Goal: Task Accomplishment & Management: Complete application form

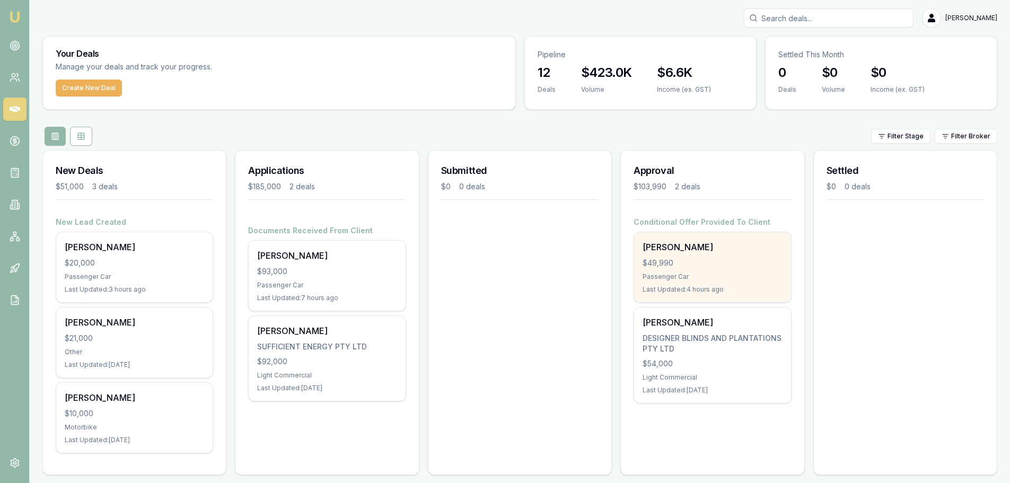
click at [711, 265] on div "$49,990" at bounding box center [712, 263] width 139 height 11
click at [726, 267] on div "$49,990" at bounding box center [712, 263] width 139 height 11
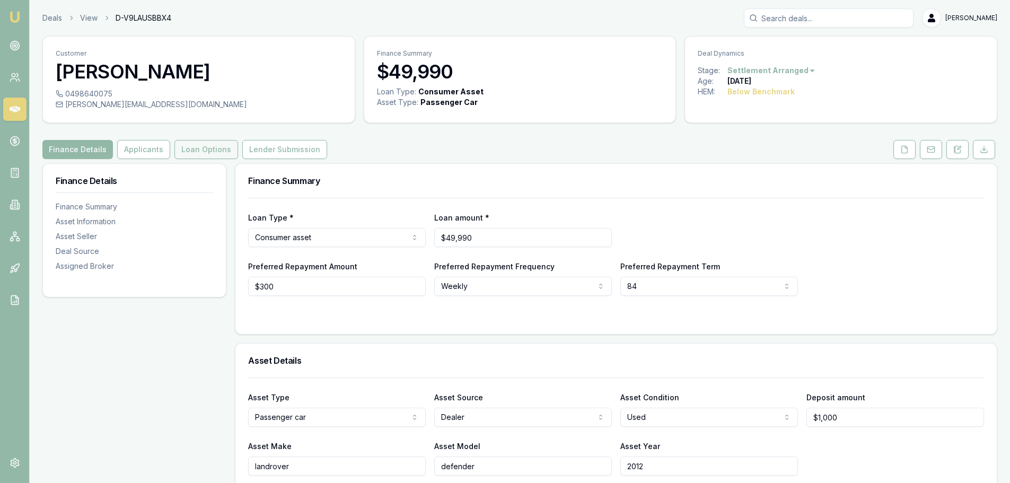
click at [197, 148] on button "Loan Options" at bounding box center [206, 149] width 64 height 19
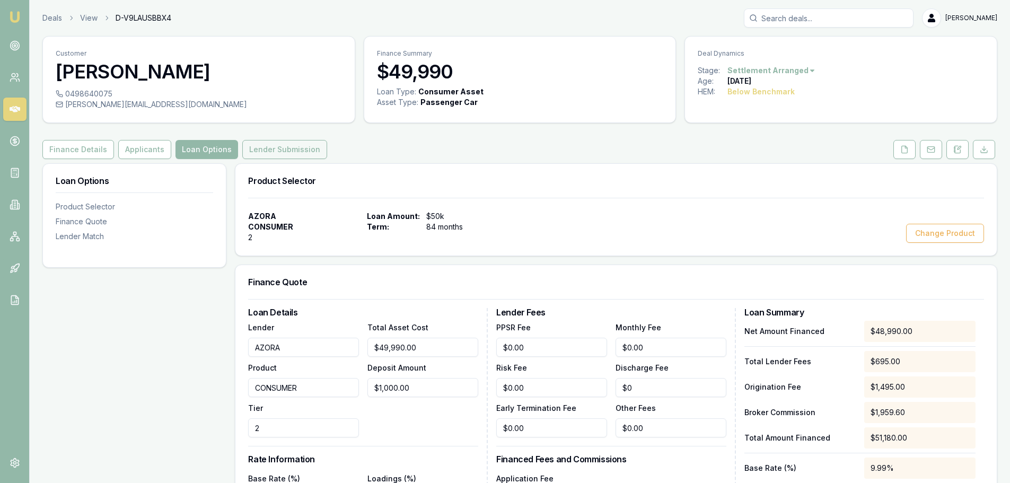
click at [276, 151] on button "Lender Submission" at bounding box center [284, 149] width 85 height 19
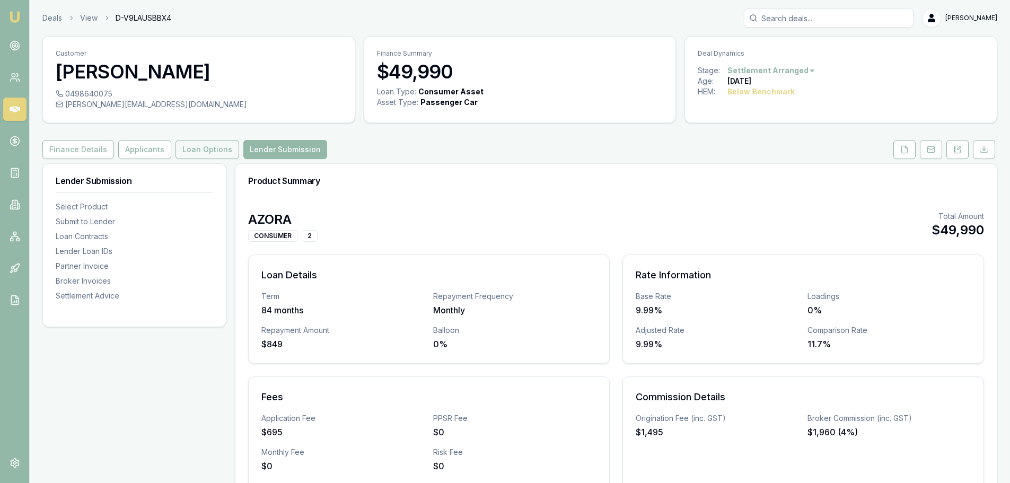
click at [199, 152] on button "Loan Options" at bounding box center [208, 149] width 64 height 19
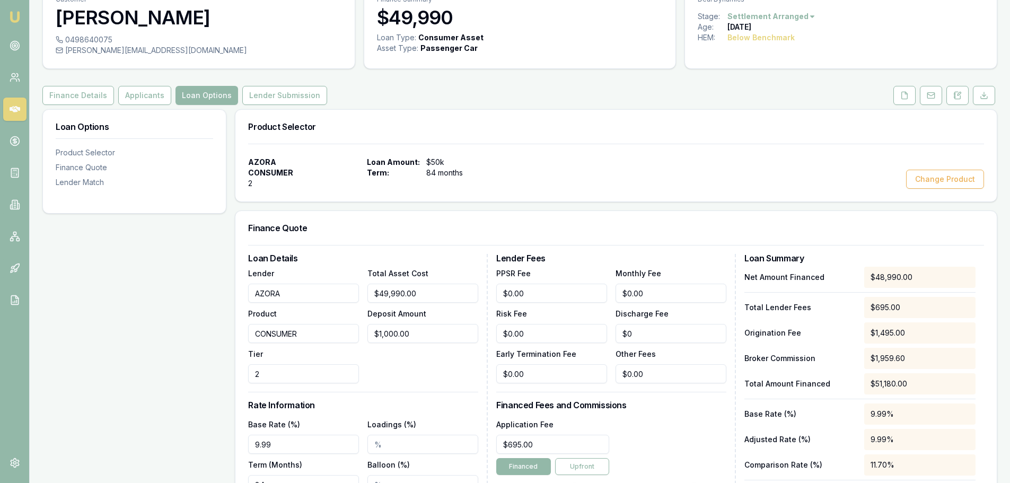
scroll to position [35, 0]
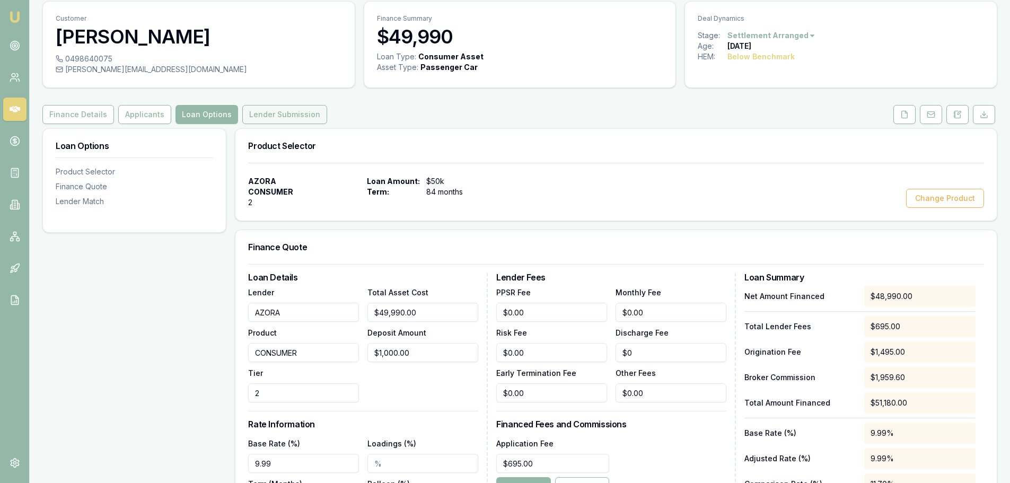
click at [266, 113] on button "Lender Submission" at bounding box center [284, 114] width 85 height 19
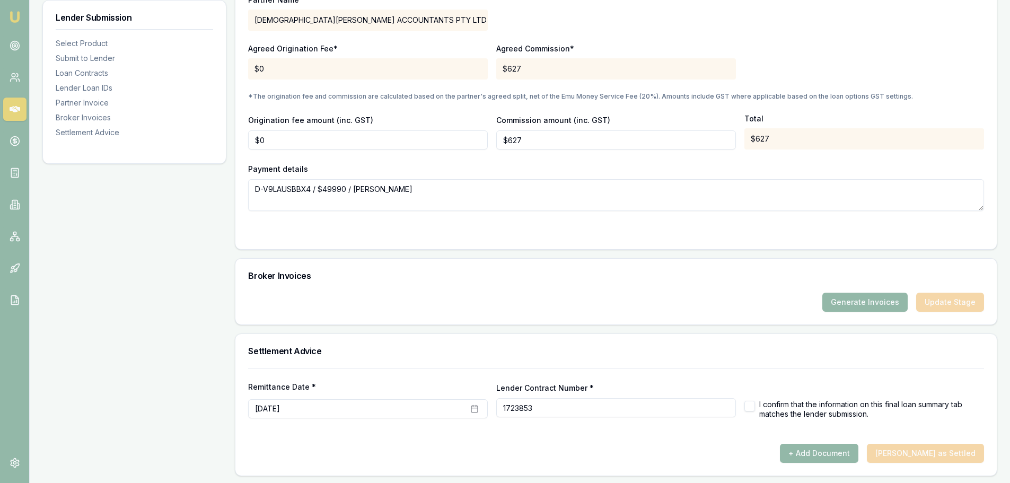
scroll to position [1097, 0]
click at [748, 405] on button "button" at bounding box center [750, 404] width 11 height 11
click at [829, 455] on button "+ Add Document" at bounding box center [819, 451] width 78 height 19
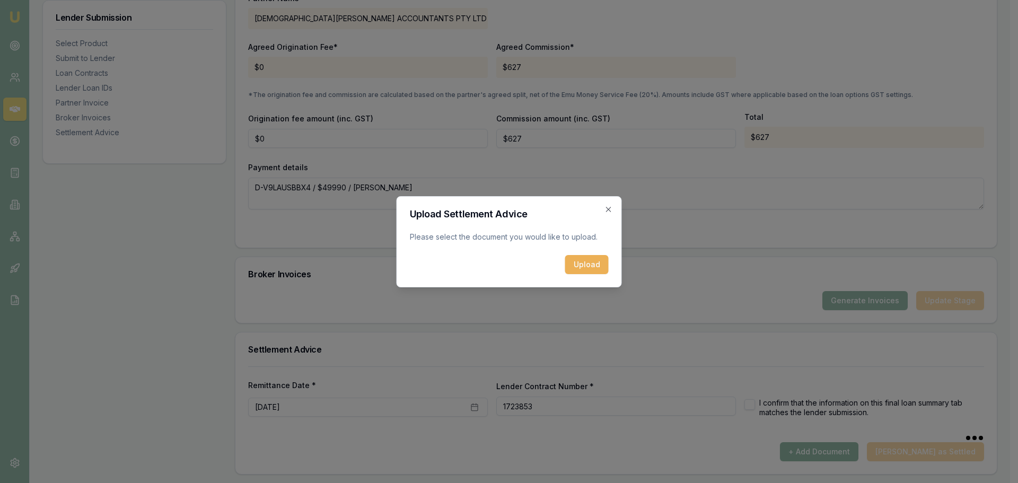
checkbox input "true"
click at [590, 269] on button "Upload" at bounding box center [586, 264] width 43 height 19
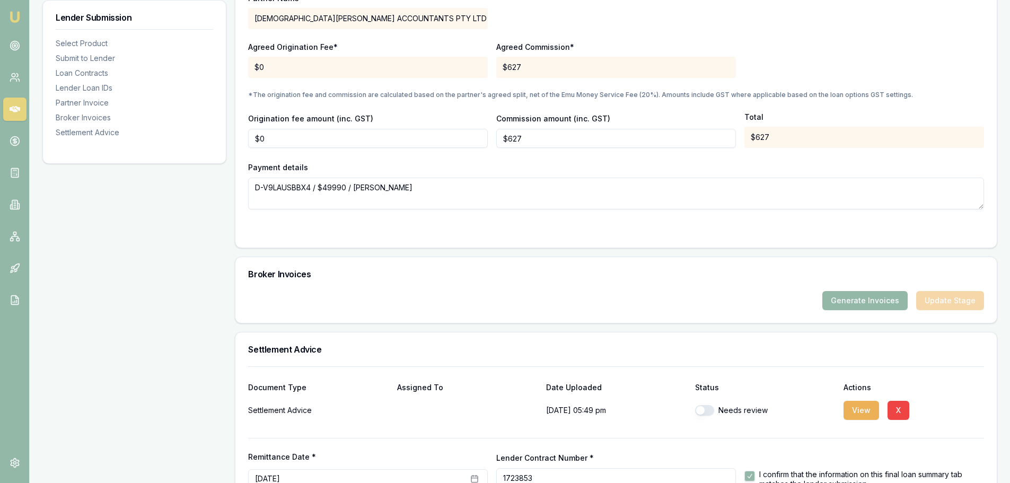
click at [700, 410] on button "button" at bounding box center [704, 410] width 19 height 11
checkbox input "true"
click at [861, 414] on button "View" at bounding box center [862, 410] width 36 height 19
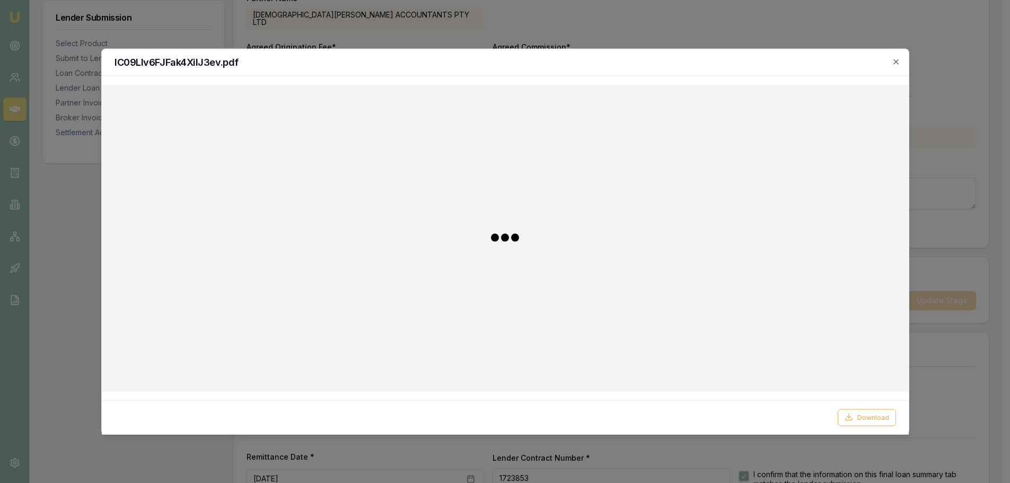
click at [861, 414] on button "Download" at bounding box center [867, 417] width 58 height 17
click at [902, 62] on icon "button" at bounding box center [903, 61] width 8 height 8
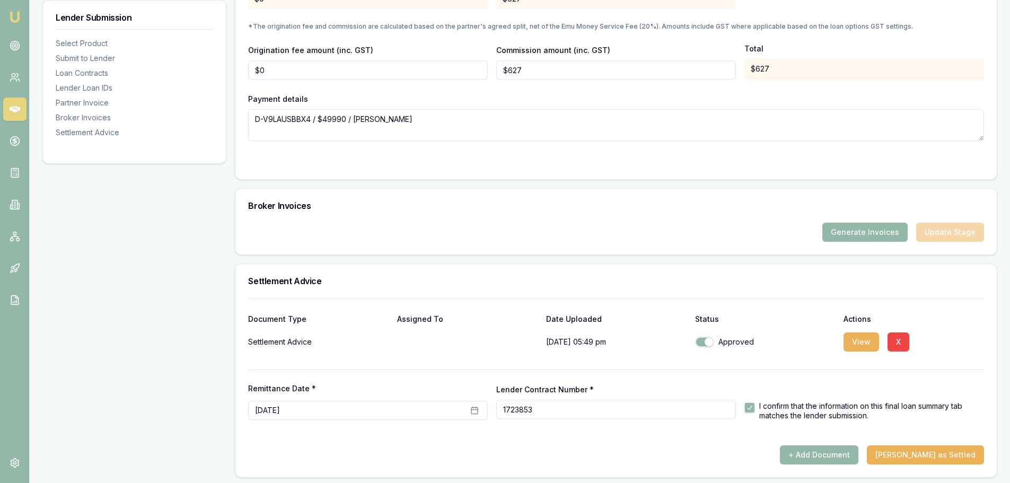
scroll to position [1169, 0]
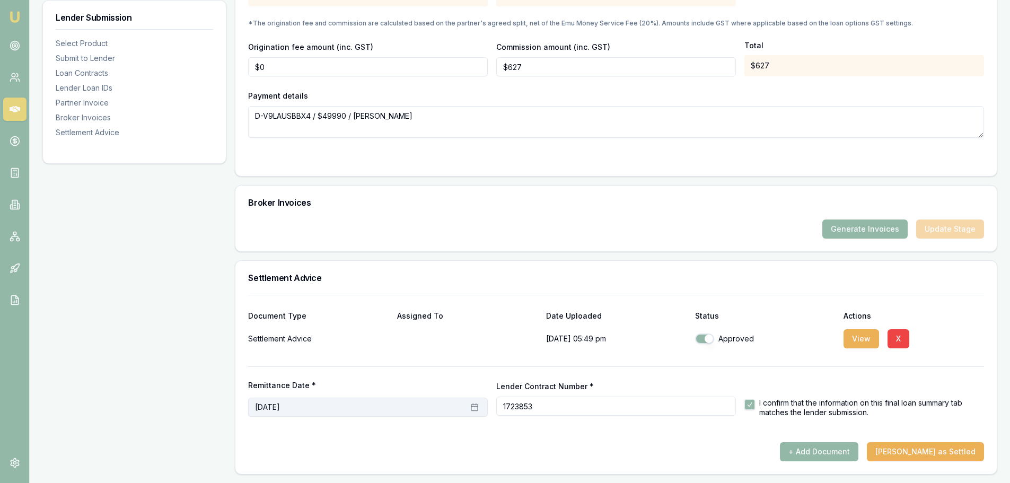
click at [349, 406] on button "August 15th, 2025" at bounding box center [368, 407] width 240 height 19
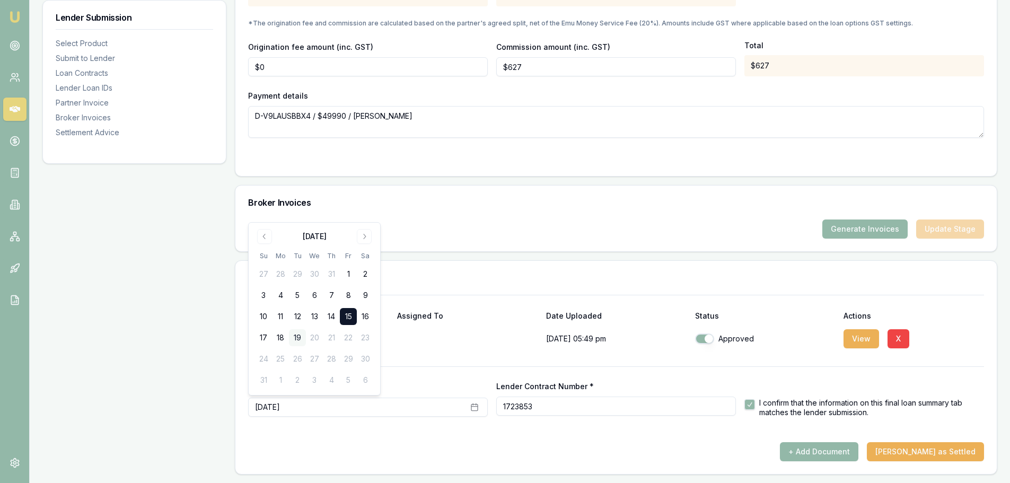
click at [297, 337] on button "19" at bounding box center [297, 337] width 17 height 17
drag, startPoint x: 171, startPoint y: 391, endPoint x: 176, endPoint y: 389, distance: 5.7
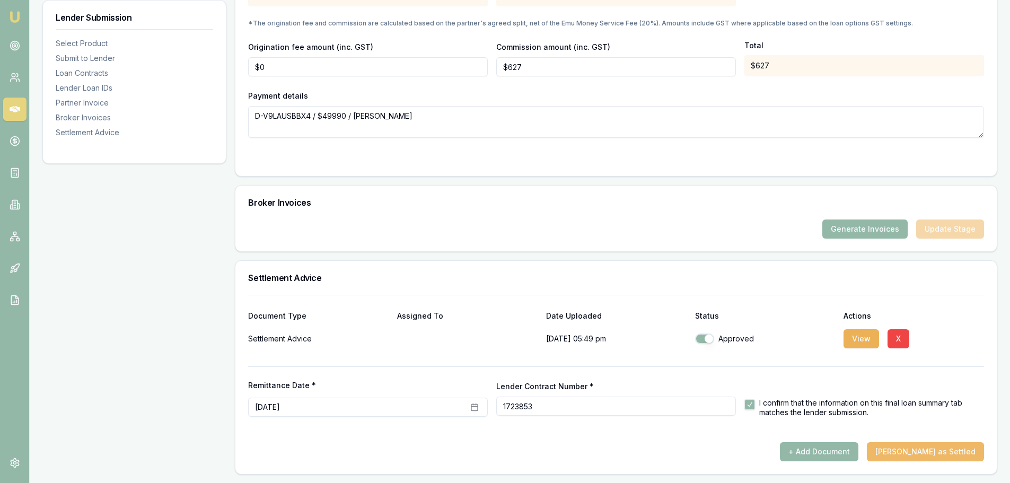
click at [928, 452] on button "[PERSON_NAME] as Settled" at bounding box center [925, 451] width 117 height 19
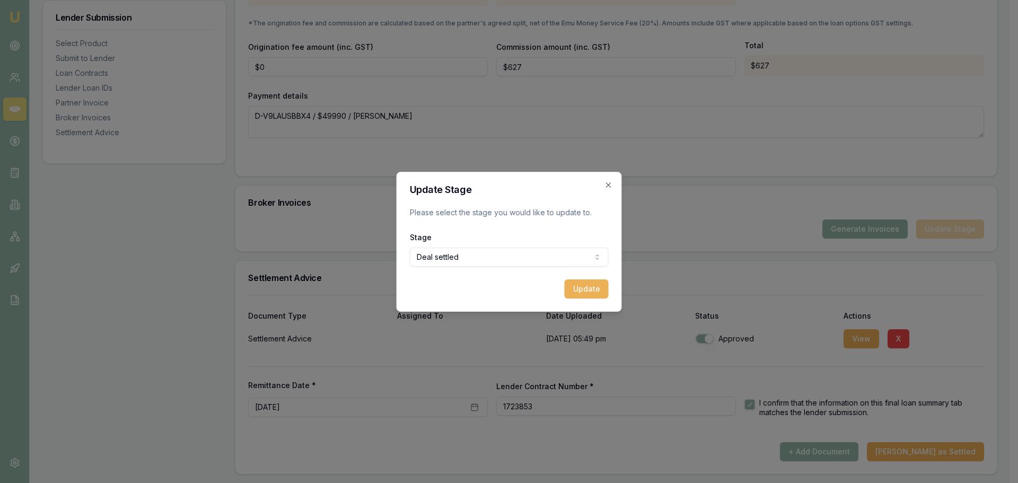
click at [574, 293] on button "Update" at bounding box center [587, 288] width 44 height 19
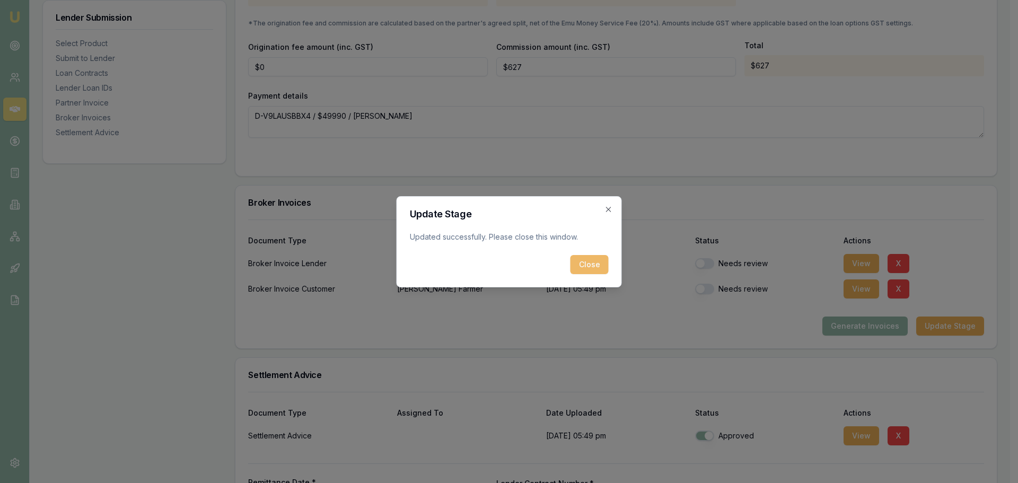
click at [590, 265] on button "Close" at bounding box center [590, 264] width 38 height 19
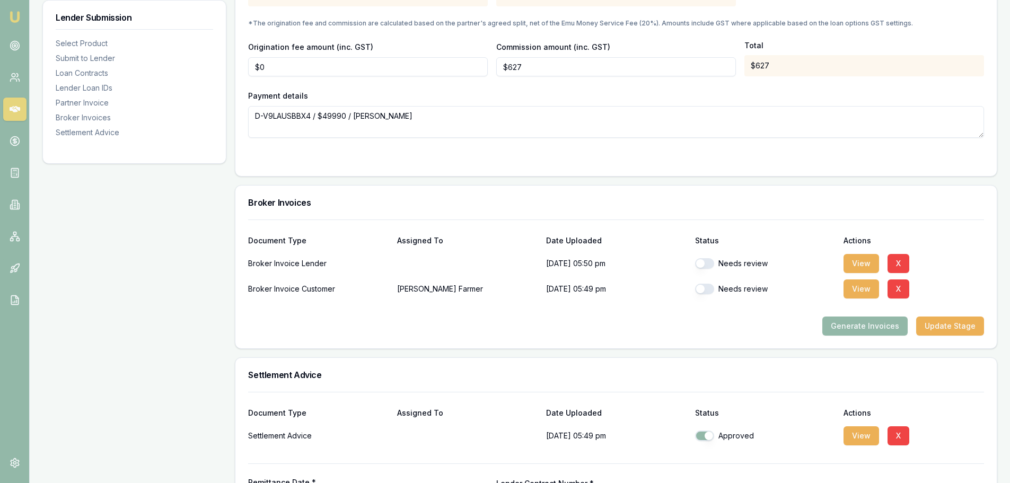
click at [699, 267] on button "button" at bounding box center [704, 263] width 19 height 11
checkbox input "true"
click at [700, 291] on button "button" at bounding box center [704, 289] width 19 height 11
checkbox input "true"
click at [863, 262] on button "View" at bounding box center [862, 263] width 36 height 19
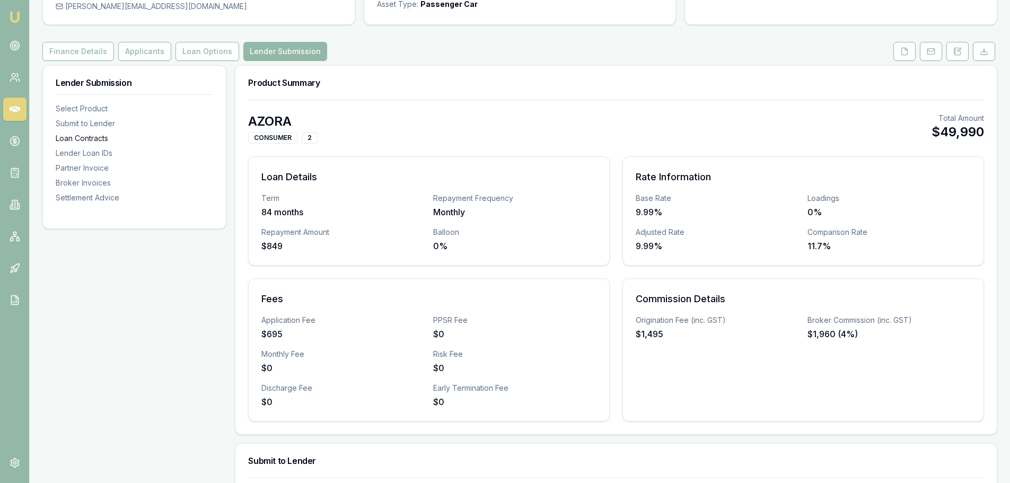
scroll to position [46, 0]
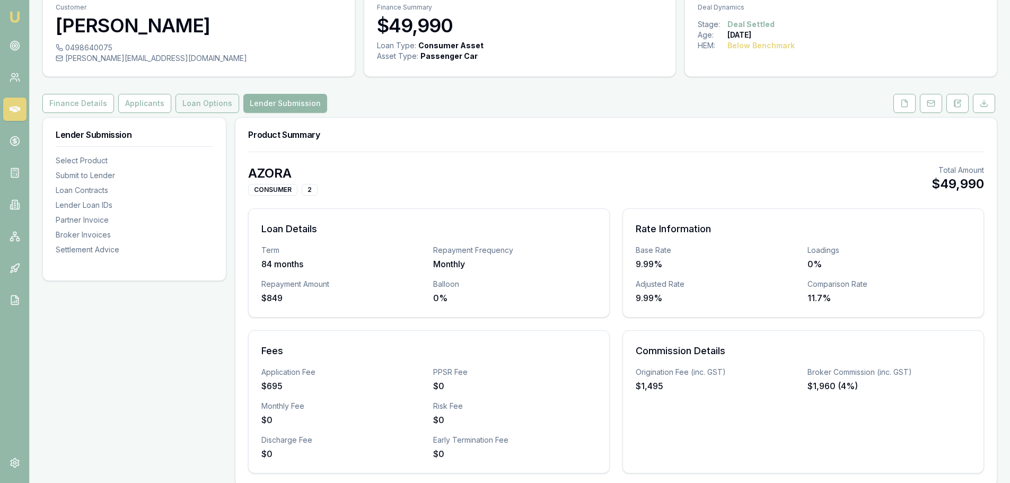
click at [210, 106] on button "Loan Options" at bounding box center [208, 103] width 64 height 19
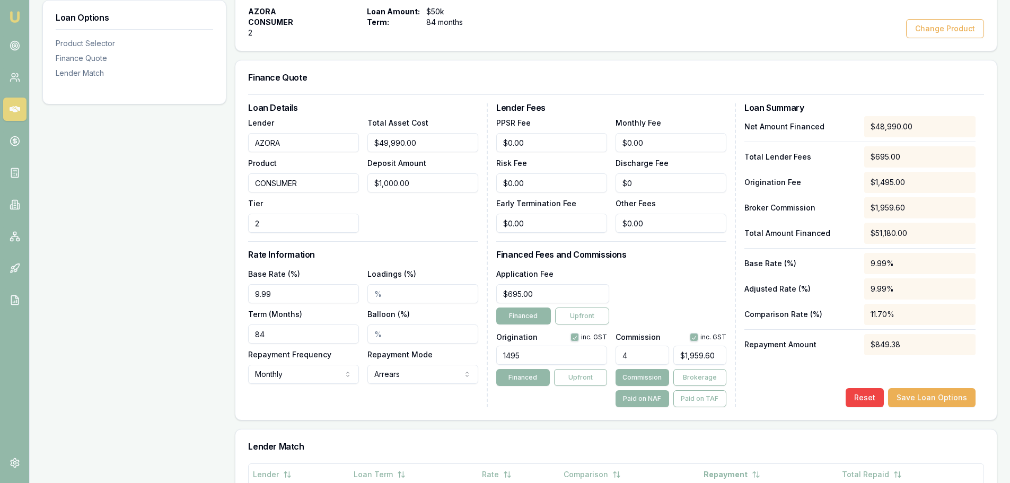
scroll to position [212, 0]
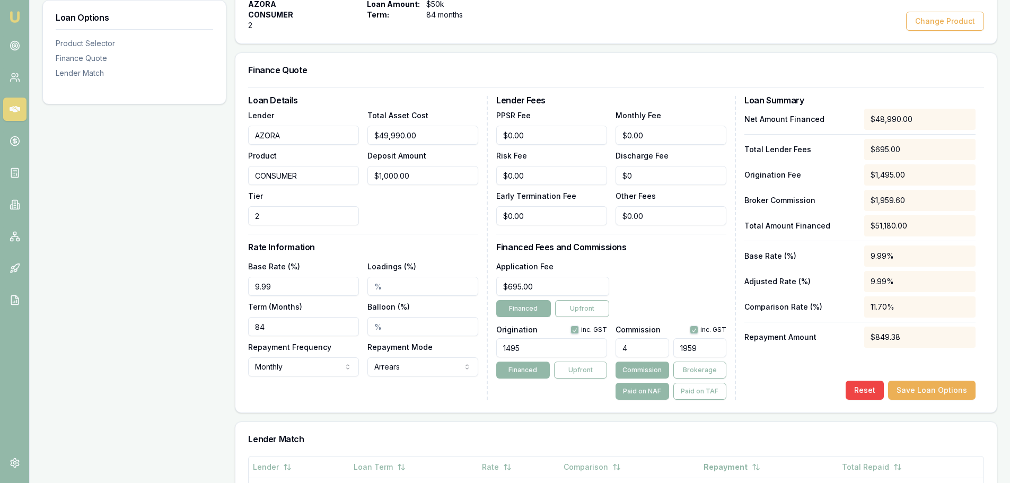
drag, startPoint x: 718, startPoint y: 349, endPoint x: 674, endPoint y: 345, distance: 44.2
click at [674, 345] on input "1959" at bounding box center [700, 347] width 53 height 19
drag, startPoint x: 701, startPoint y: 348, endPoint x: 666, endPoint y: 343, distance: 34.9
click at [666, 343] on div "4 1959" at bounding box center [671, 345] width 111 height 23
drag, startPoint x: 711, startPoint y: 350, endPoint x: 674, endPoint y: 347, distance: 37.3
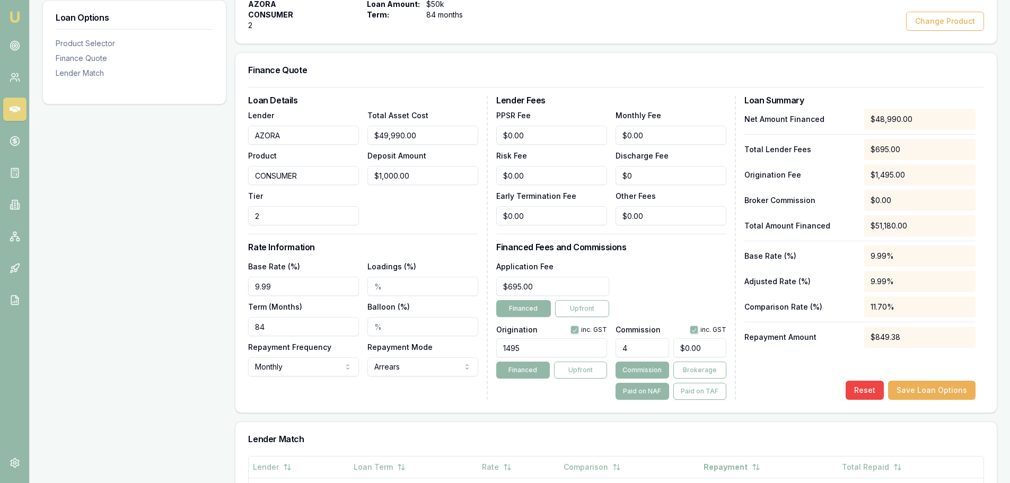
click at [674, 347] on input "$0.00" at bounding box center [700, 347] width 53 height 19
click at [632, 348] on input "4" at bounding box center [642, 347] width 53 height 19
drag, startPoint x: 725, startPoint y: 354, endPoint x: 687, endPoint y: 353, distance: 38.7
click at [687, 353] on input "0" at bounding box center [700, 347] width 53 height 19
click at [687, 347] on input "0" at bounding box center [700, 347] width 53 height 19
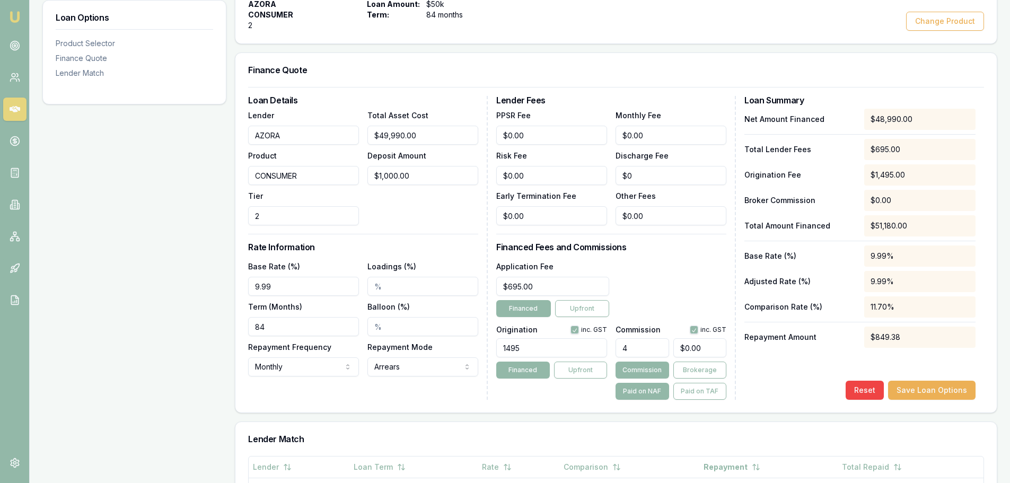
type input "0"
drag, startPoint x: 710, startPoint y: 347, endPoint x: 679, endPoint y: 351, distance: 31.5
click at [679, 351] on input "0" at bounding box center [700, 347] width 53 height 19
paste input "1723853"
type input "3518.7854664217184"
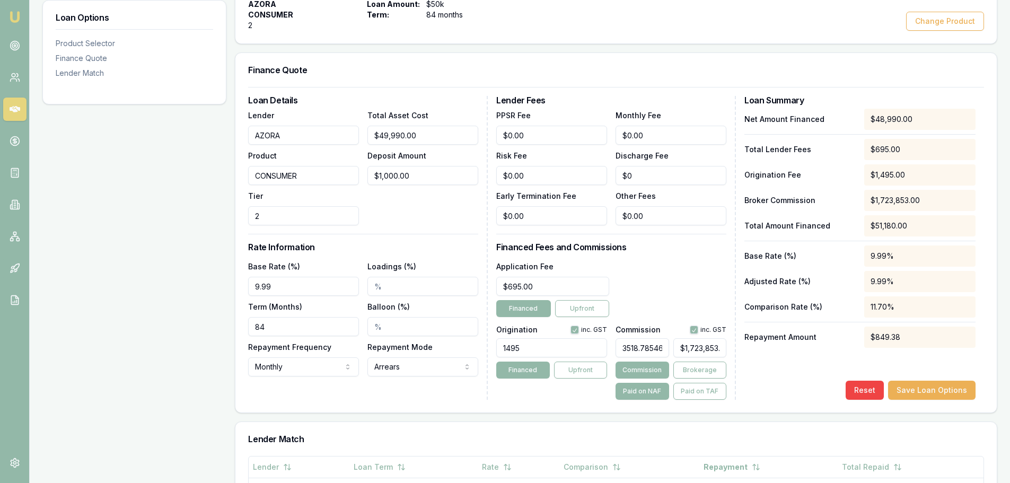
click at [765, 371] on div "Net Amount Financed $48,990.00 Total Lender Fees $695.00 Origination Fee $1,495…" at bounding box center [860, 254] width 231 height 291
click at [680, 349] on input "1723852" at bounding box center [700, 347] width 53 height 19
drag, startPoint x: 715, startPoint y: 349, endPoint x: 648, endPoint y: 357, distance: 67.8
click at [648, 357] on div "3518.7854664217184 1723852" at bounding box center [671, 345] width 111 height 23
click at [632, 349] on input "3518.7854664217184" at bounding box center [642, 347] width 53 height 19
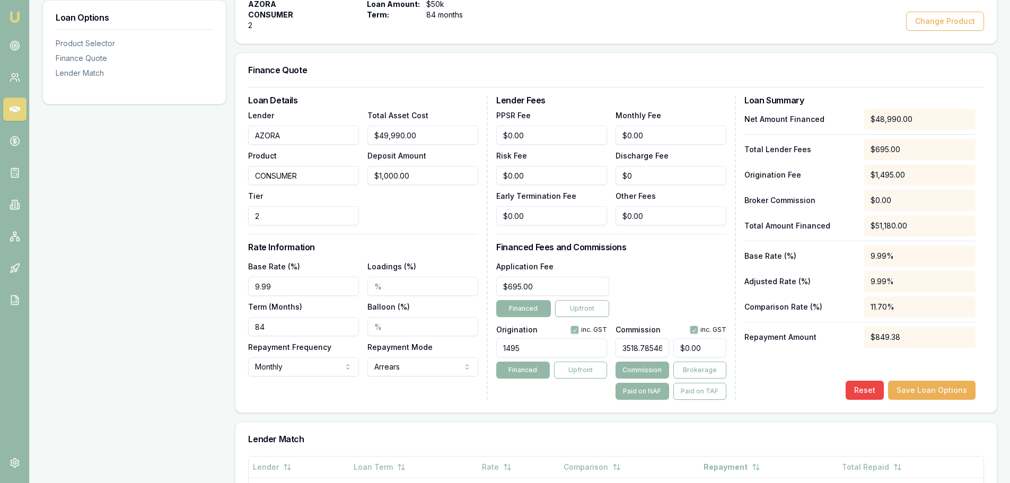
click at [686, 300] on div "Application Fee $695.00 Financed Upfront" at bounding box center [611, 288] width 230 height 57
drag, startPoint x: 680, startPoint y: 348, endPoint x: 722, endPoint y: 346, distance: 41.9
click at [722, 346] on input "0" at bounding box center [700, 347] width 53 height 19
drag, startPoint x: 704, startPoint y: 348, endPoint x: 671, endPoint y: 350, distance: 32.9
click at [671, 350] on div "3518.7854664217184 $0.00" at bounding box center [671, 345] width 111 height 23
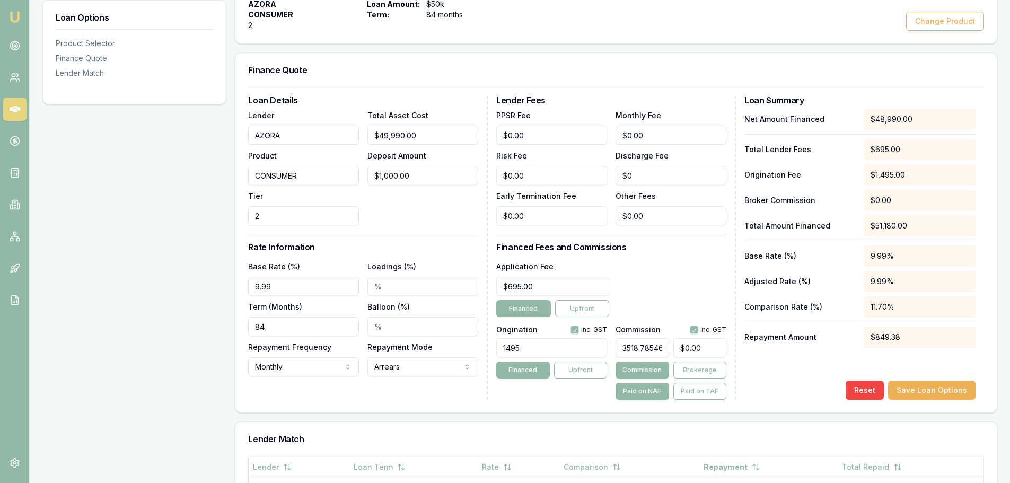
drag, startPoint x: 686, startPoint y: 347, endPoint x: 703, endPoint y: 347, distance: 16.4
click at [703, 347] on input "$0.00" at bounding box center [700, 347] width 53 height 19
type input "$0.00"
drag, startPoint x: 620, startPoint y: 346, endPoint x: 683, endPoint y: 349, distance: 62.7
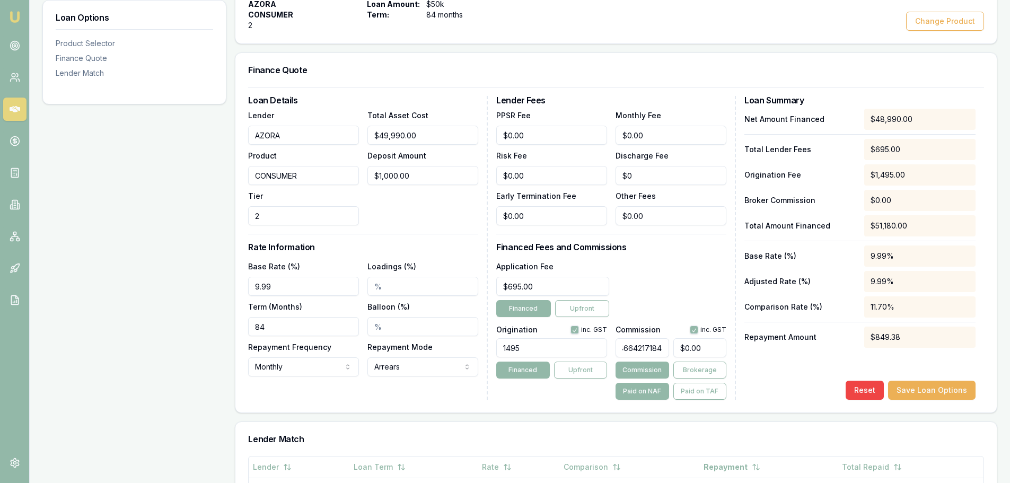
click at [683, 349] on div "3518.7854664217184 $0.00" at bounding box center [671, 345] width 111 height 23
type input "518.7854664217184"
type input "$254,153.00"
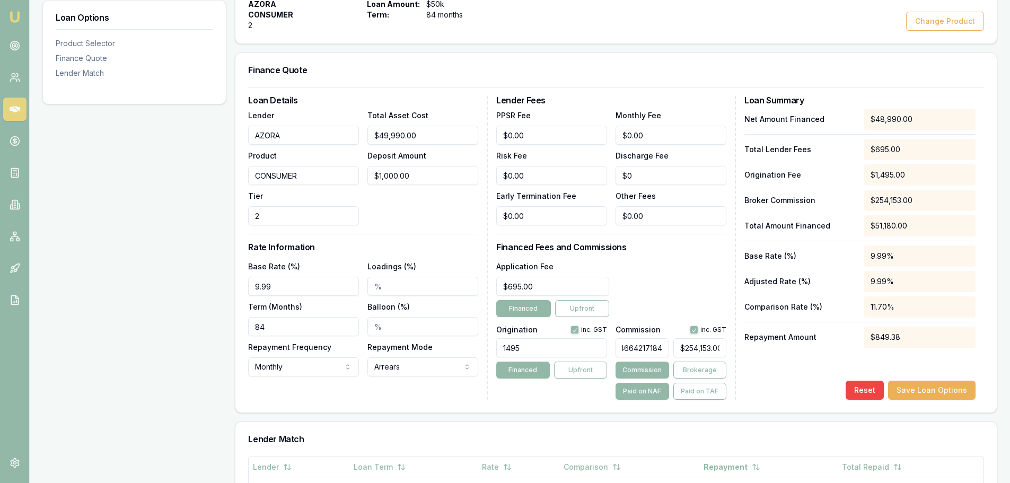
type input "518.79%"
drag, startPoint x: 677, startPoint y: 325, endPoint x: 672, endPoint y: 334, distance: 10.7
click at [678, 324] on div "Commission inc. GST 518.79% $254,153.00 Commission Brokerage Paid on NAF Paid o…" at bounding box center [671, 360] width 111 height 78
drag, startPoint x: 620, startPoint y: 349, endPoint x: 687, endPoint y: 351, distance: 66.8
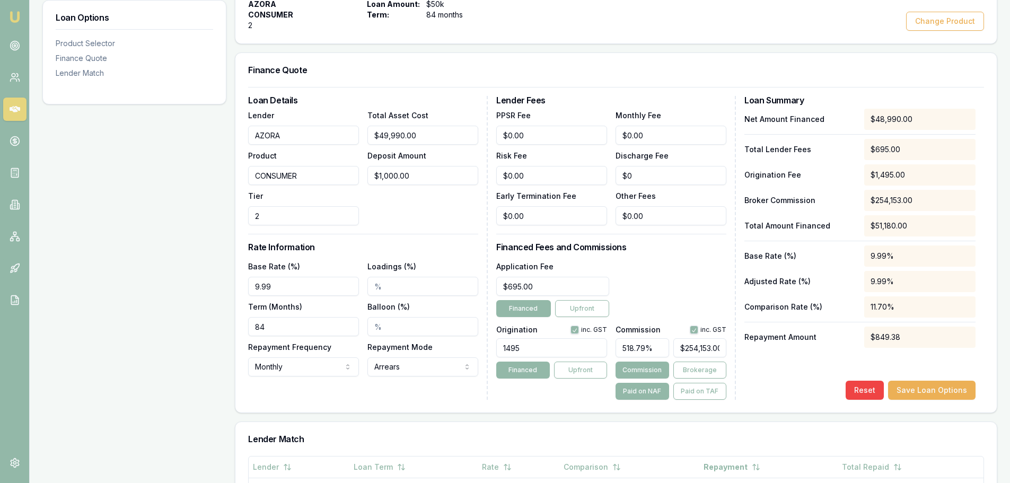
click at [687, 351] on div "518.79% $254,153.00" at bounding box center [671, 345] width 111 height 23
type input "$0.00"
click at [675, 248] on h3 "Financed Fees and Commissions" at bounding box center [611, 247] width 230 height 8
click at [633, 347] on input "text" at bounding box center [642, 347] width 53 height 19
click at [621, 348] on input "text" at bounding box center [642, 347] width 53 height 19
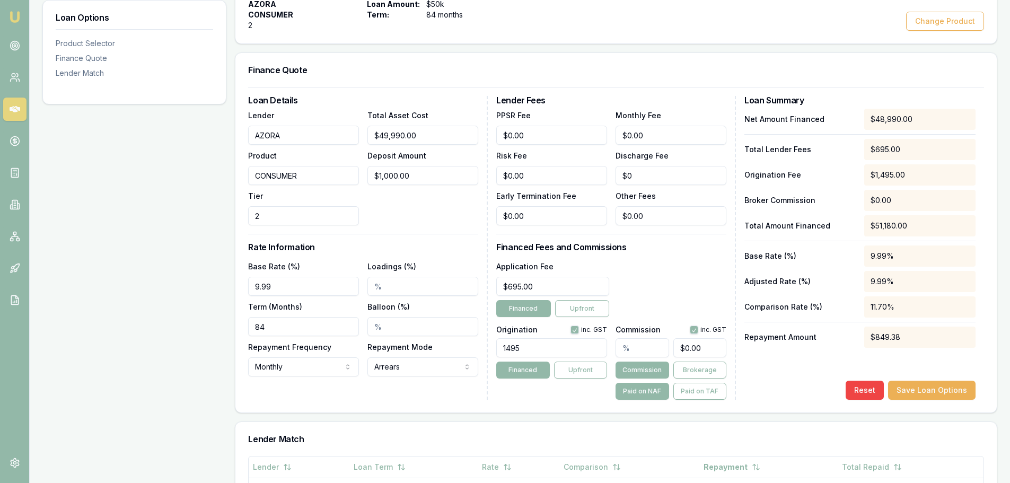
click at [627, 351] on input "text" at bounding box center [642, 347] width 53 height 19
click at [630, 350] on input "text" at bounding box center [642, 347] width 53 height 19
click at [693, 264] on div "Application Fee $695.00 Financed Upfront" at bounding box center [611, 288] width 230 height 57
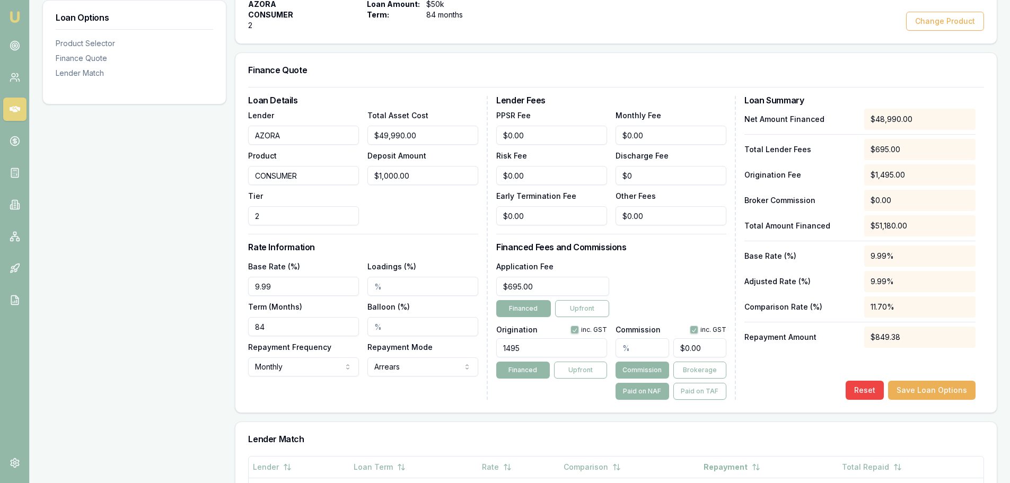
click at [633, 348] on input "text" at bounding box center [642, 347] width 53 height 19
click at [658, 310] on div "Application Fee $695.00 Financed Upfront" at bounding box center [611, 288] width 230 height 57
type input "0"
click at [712, 356] on input "0" at bounding box center [700, 347] width 53 height 19
click at [714, 352] on input "0" at bounding box center [700, 347] width 53 height 19
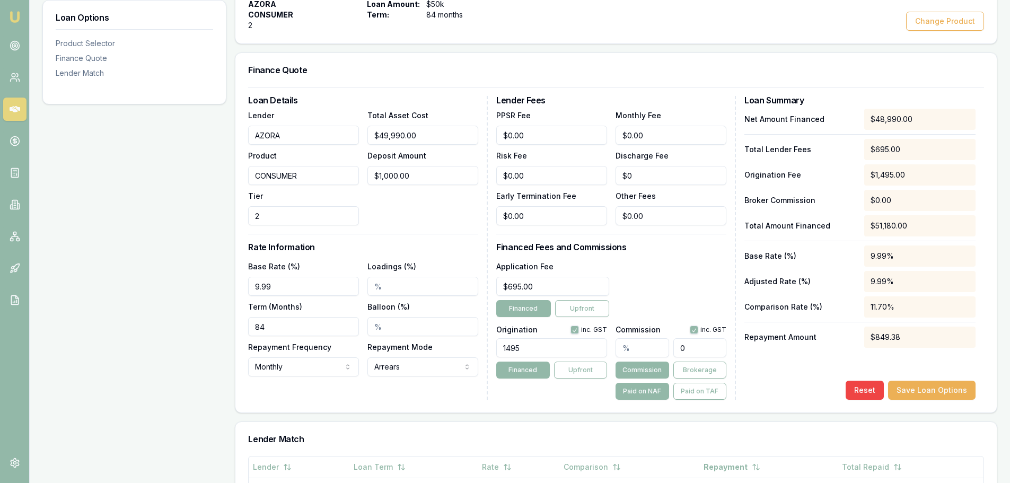
click at [700, 350] on input "0" at bounding box center [700, 347] width 53 height 19
paste input "1723853"
type input "3518.7854664217184"
click at [674, 247] on h3 "Financed Fees and Commissions" at bounding box center [611, 247] width 230 height 8
click at [799, 361] on div "Net Amount Financed $48,990.00 Total Lender Fees $695.00 Origination Fee $1,495…" at bounding box center [860, 254] width 231 height 291
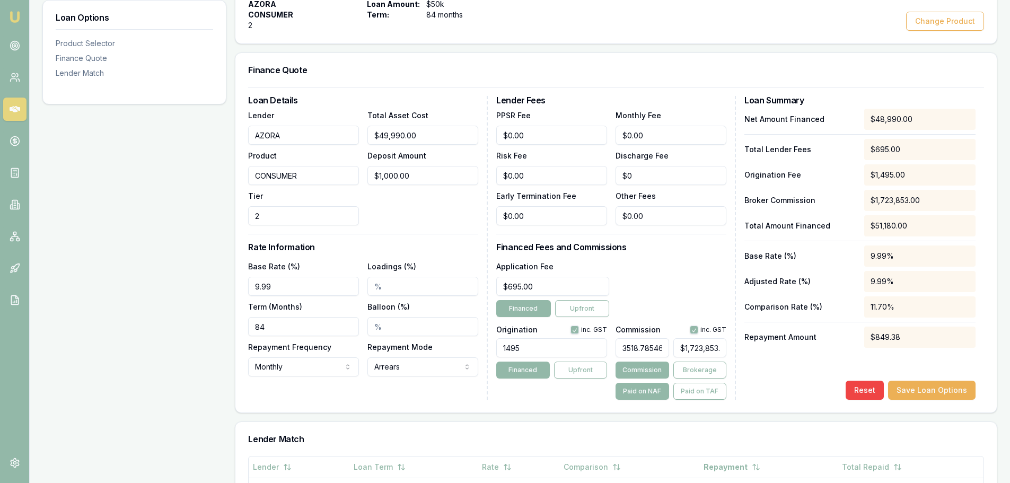
click at [776, 397] on div "Reset Save Loan Options" at bounding box center [860, 390] width 231 height 19
click at [684, 361] on div "3518.7854664217184 $1,723,853.00 Commission Brokerage Paid on NAF Paid on TAF" at bounding box center [671, 367] width 111 height 66
click at [683, 349] on input "1723852" at bounding box center [700, 347] width 53 height 19
click at [723, 347] on input "1723852" at bounding box center [700, 347] width 53 height 19
drag, startPoint x: 723, startPoint y: 347, endPoint x: 658, endPoint y: 351, distance: 65.9
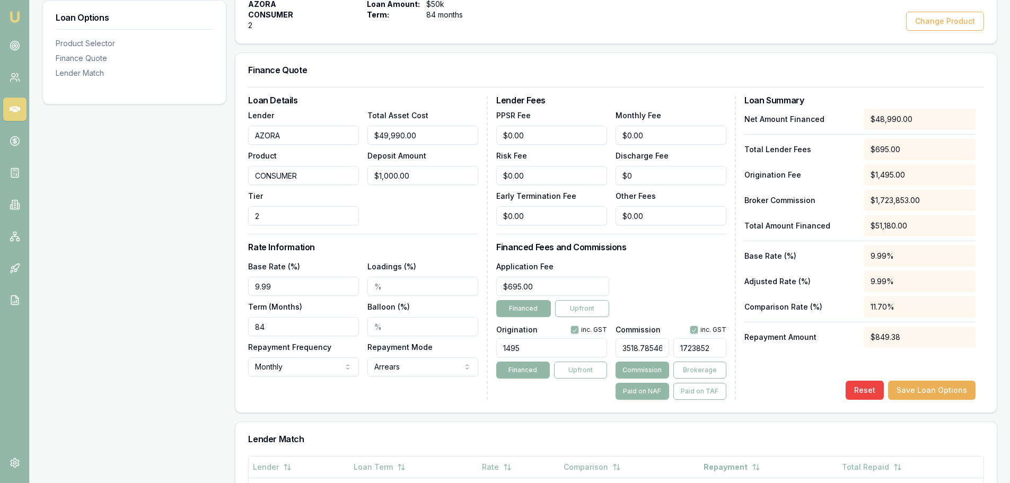
click at [658, 351] on div "3518.7854664217184 1723852" at bounding box center [671, 345] width 111 height 23
type input "$0.00"
drag, startPoint x: 695, startPoint y: 115, endPoint x: 706, endPoint y: 84, distance: 32.2
click at [698, 107] on div "Lender Fees PPSR Fee $0.00 Monthly Fee $0.00 Risk Fee $0.00 Discharge Fee $0 Ea…" at bounding box center [616, 248] width 240 height 304
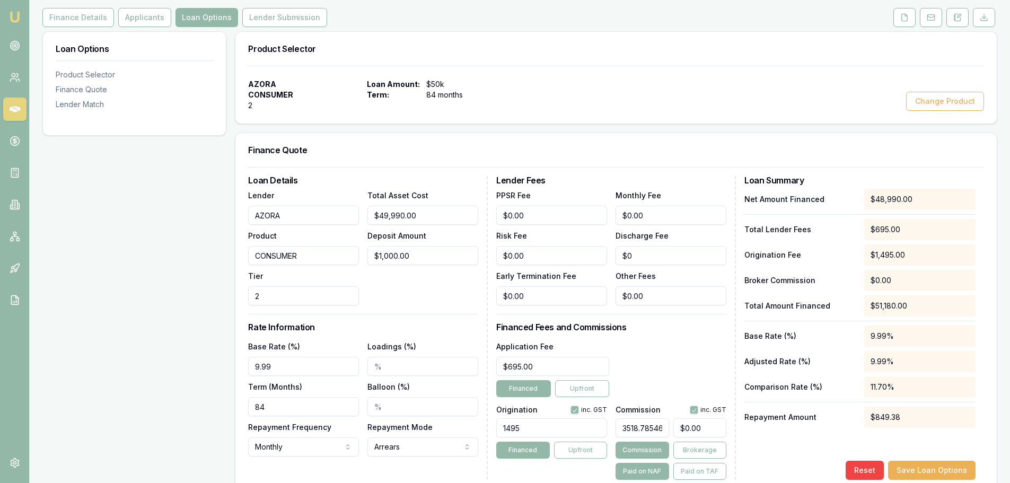
scroll to position [53, 0]
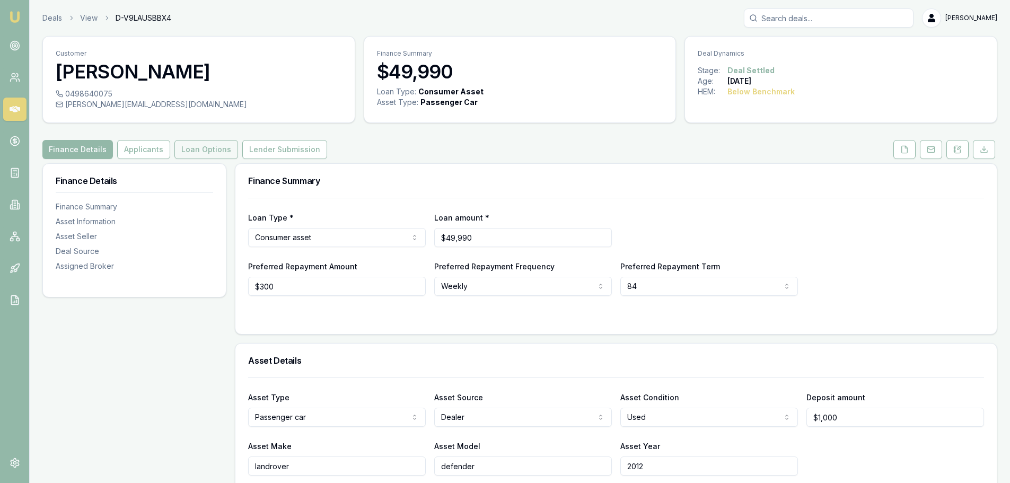
click at [217, 150] on button "Loan Options" at bounding box center [206, 149] width 64 height 19
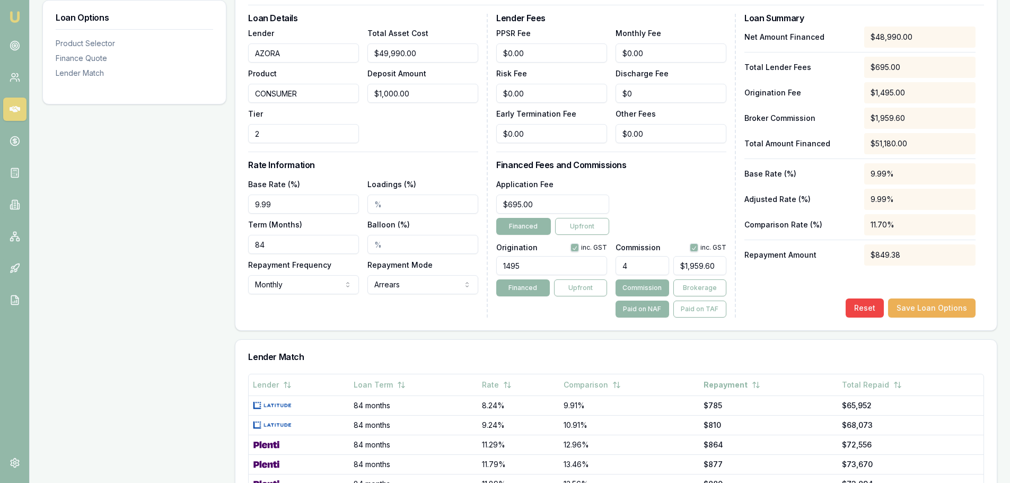
scroll to position [318, 0]
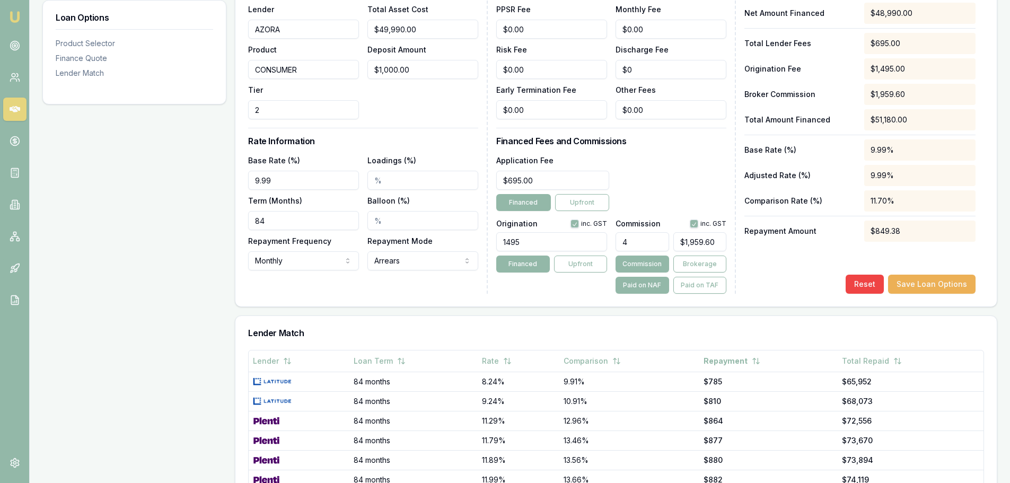
click at [631, 241] on input "4" at bounding box center [642, 241] width 53 height 19
click at [625, 244] on input "4" at bounding box center [642, 241] width 53 height 19
click at [628, 244] on input "4" at bounding box center [642, 241] width 53 height 19
type input "4.00%"
click at [694, 187] on div "Application Fee $695.00 Financed Upfront" at bounding box center [611, 182] width 230 height 57
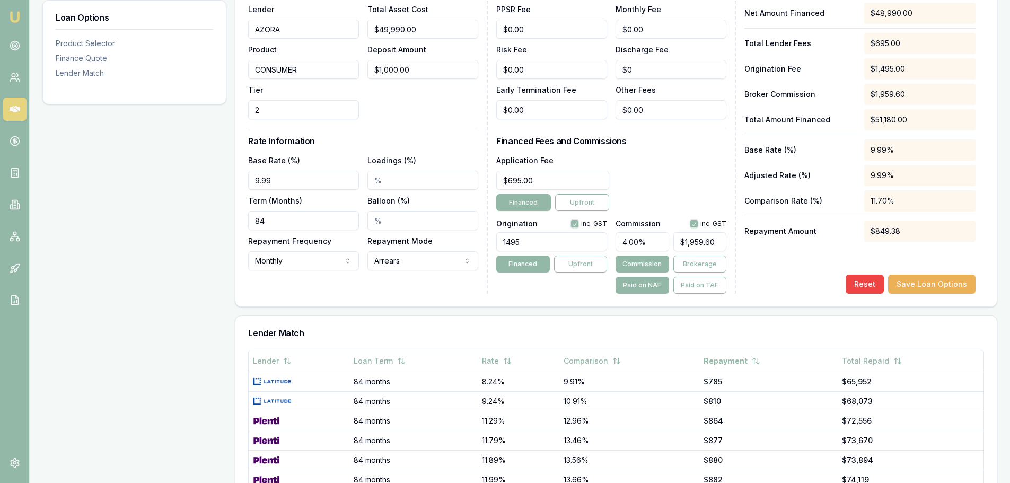
click at [644, 246] on input "4.00%" at bounding box center [642, 241] width 53 height 19
click at [783, 285] on div "Reset Save Loan Options" at bounding box center [860, 284] width 231 height 19
click at [687, 169] on div "Application Fee $695.00 Financed Upfront" at bounding box center [611, 182] width 230 height 57
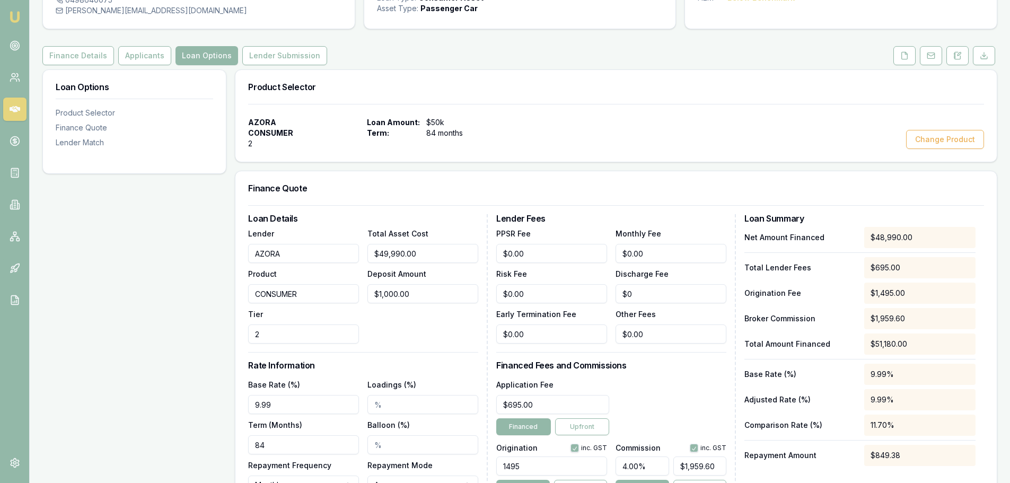
scroll to position [0, 0]
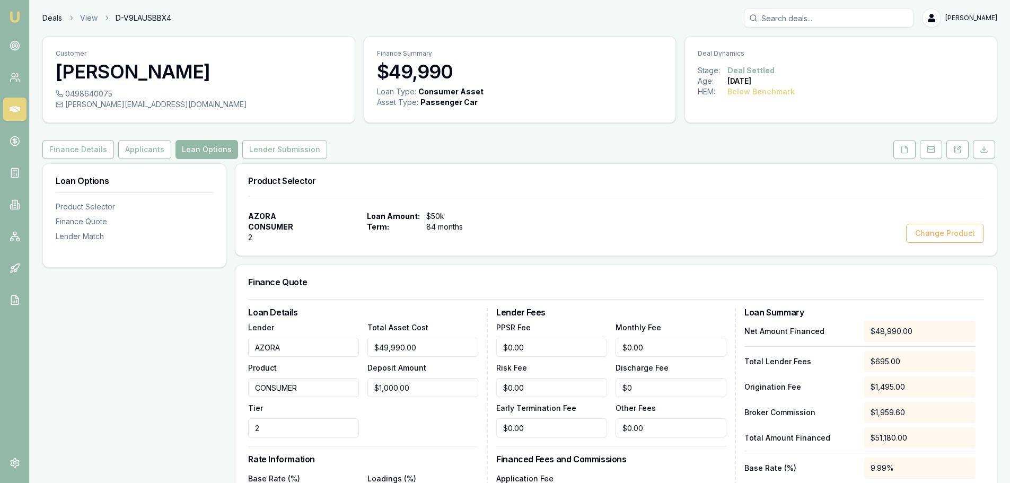
click at [48, 17] on link "Deals" at bounding box center [52, 18] width 20 height 11
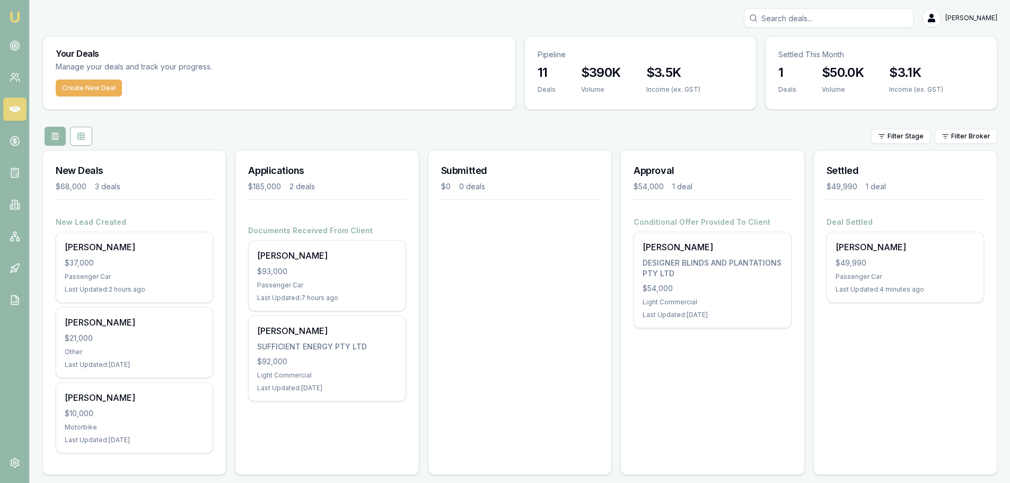
click at [889, 380] on div "Settled $49,990 1 deal Deal Settled Dillon Farmer $49,990 Passenger Car Last Up…" at bounding box center [906, 312] width 184 height 325
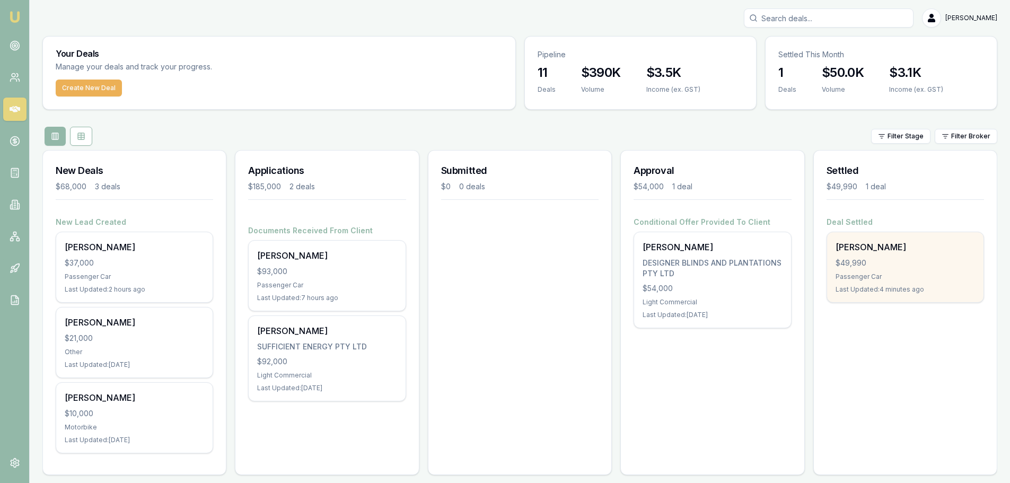
click at [926, 267] on div "$49,990" at bounding box center [905, 263] width 139 height 11
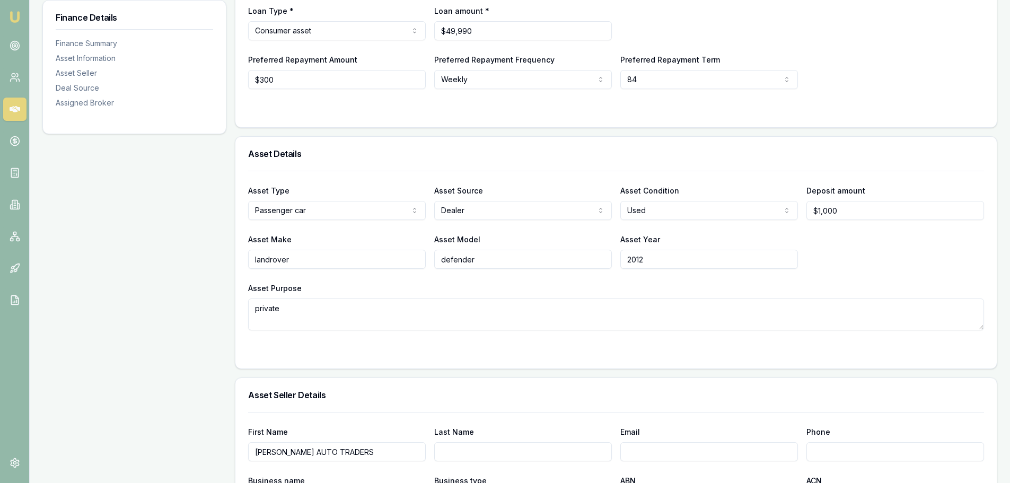
scroll to position [106, 0]
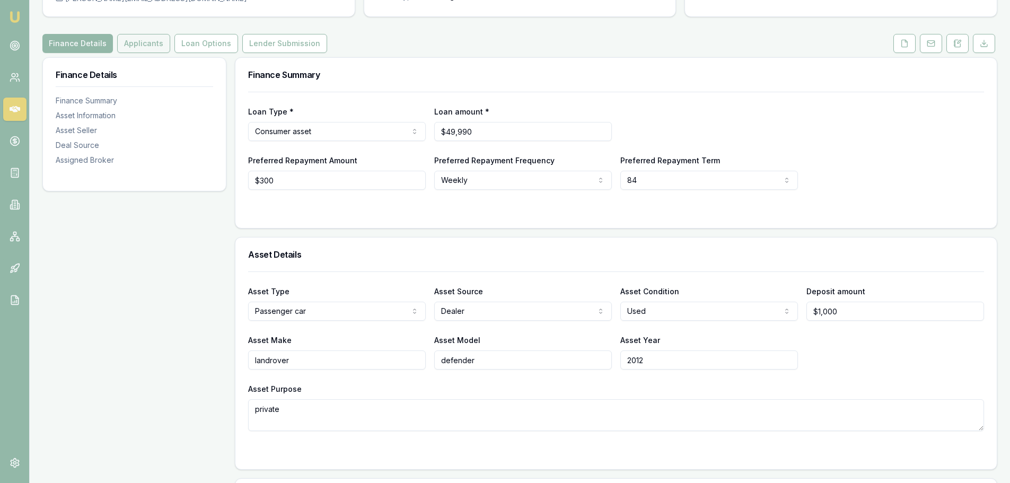
click at [141, 46] on button "Applicants" at bounding box center [143, 43] width 53 height 19
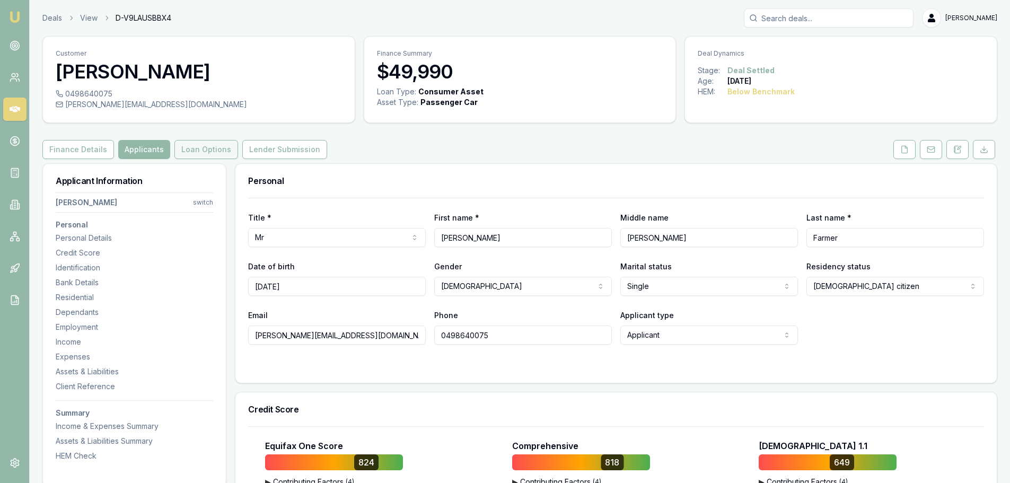
click at [207, 146] on button "Loan Options" at bounding box center [206, 149] width 64 height 19
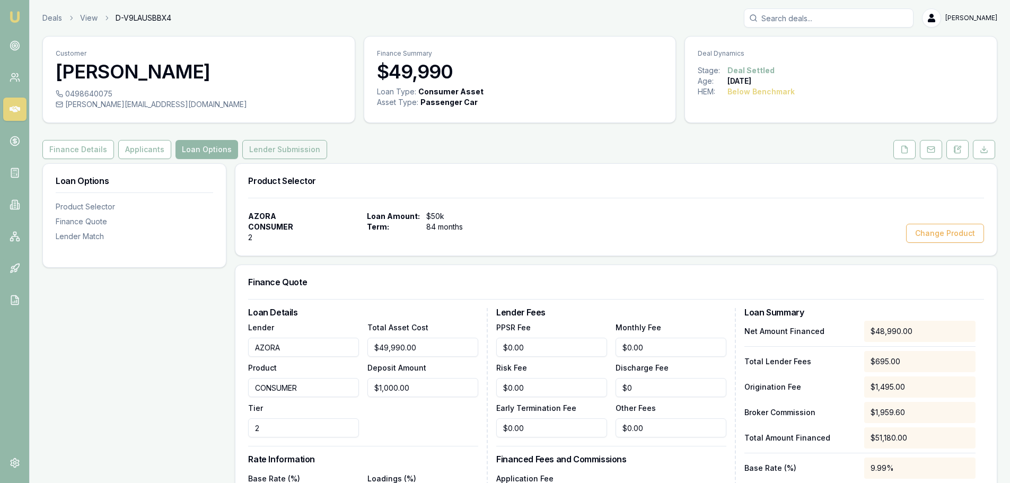
click at [258, 151] on button "Lender Submission" at bounding box center [284, 149] width 85 height 19
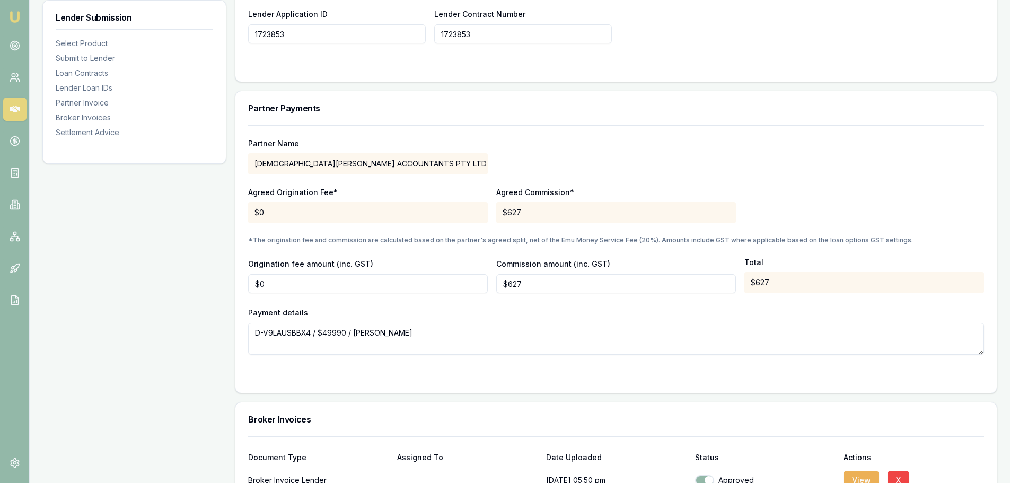
scroll to position [955, 0]
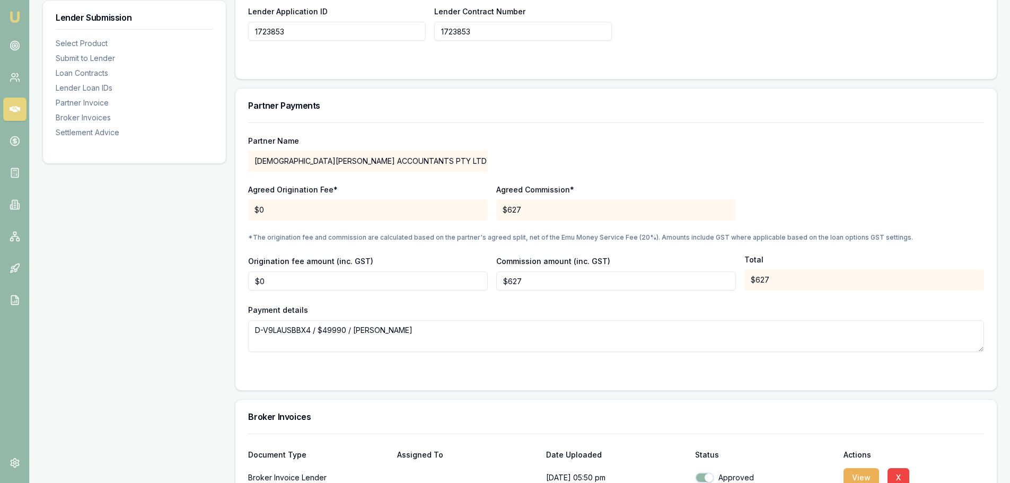
type input "627.072"
click at [528, 282] on input "627.072" at bounding box center [616, 281] width 240 height 19
drag, startPoint x: 556, startPoint y: 283, endPoint x: 495, endPoint y: 279, distance: 61.1
click at [495, 279] on div "Origination fee amount (inc. GST) $0 Commission amount (inc. GST) 627.072 Total…" at bounding box center [616, 273] width 736 height 36
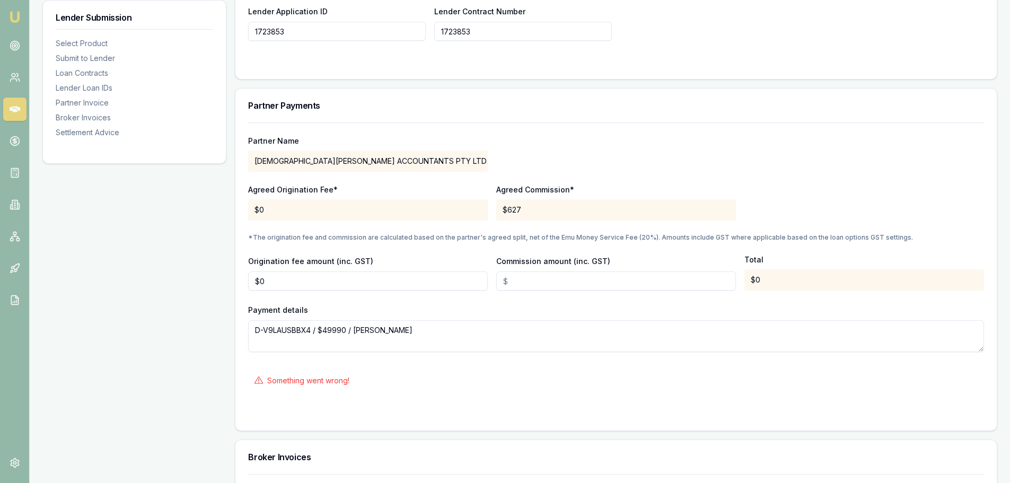
click at [514, 284] on input "Commission amount (inc. GST)" at bounding box center [616, 281] width 240 height 19
click at [514, 283] on input "Commission amount (inc. GST)" at bounding box center [616, 281] width 240 height 19
click at [511, 281] on input "Commission amount (inc. GST)" at bounding box center [616, 281] width 240 height 19
click at [529, 203] on div "$627" at bounding box center [616, 209] width 240 height 21
click at [301, 204] on div "$0" at bounding box center [368, 209] width 240 height 21
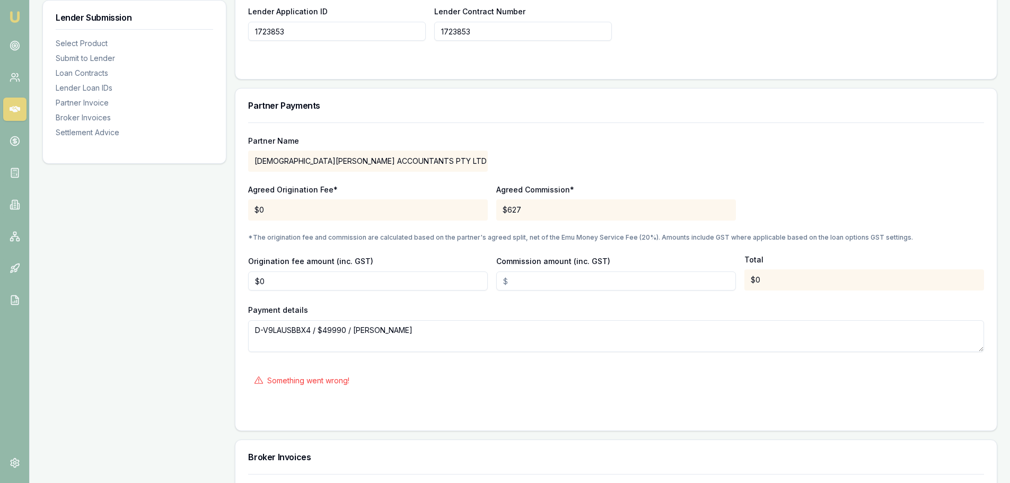
click at [287, 209] on div "$0" at bounding box center [368, 209] width 240 height 21
click at [532, 214] on div "$627" at bounding box center [616, 209] width 240 height 21
click at [272, 284] on input "0" at bounding box center [368, 281] width 240 height 19
type input "$0"
click at [540, 301] on div "Partner Name CHRISTIAN FOX ACCOUNTANTS PTY LTD Agreed Origination Fee* $0 Agree…" at bounding box center [616, 238] width 736 height 230
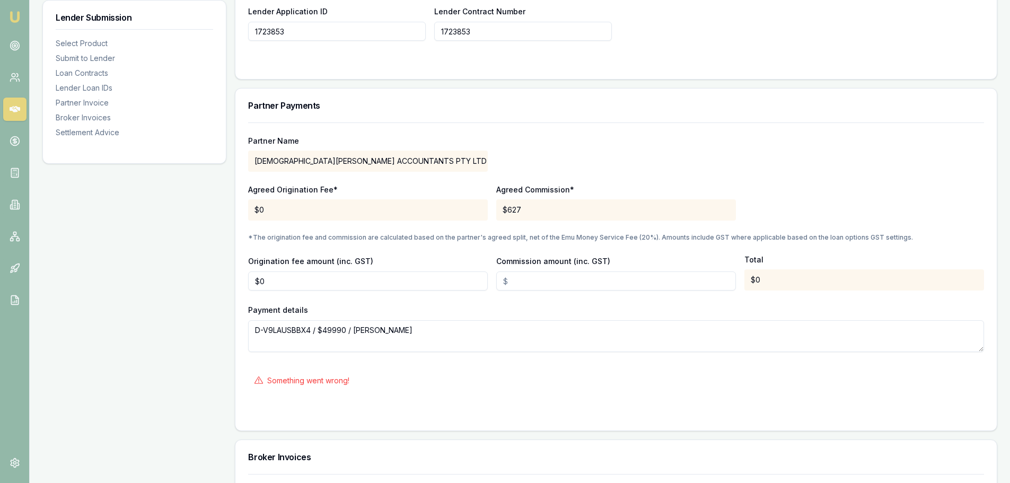
click at [547, 282] on input "Commission amount (inc. GST)" at bounding box center [616, 281] width 240 height 19
click at [524, 283] on input "Commission amount (inc. GST)" at bounding box center [616, 281] width 240 height 19
click at [424, 432] on div "Product Summary AZORA CONSUMER 2 Total Amount $49,990 Loan Details Term 84 mont…" at bounding box center [616, 18] width 763 height 1618
click at [423, 395] on form "Partner Name CHRISTIAN FOX ACCOUNTANTS PTY LTD Agreed Origination Fee* $0 Agree…" at bounding box center [616, 270] width 736 height 295
click at [504, 279] on input "Commission amount (inc. GST)" at bounding box center [616, 281] width 240 height 19
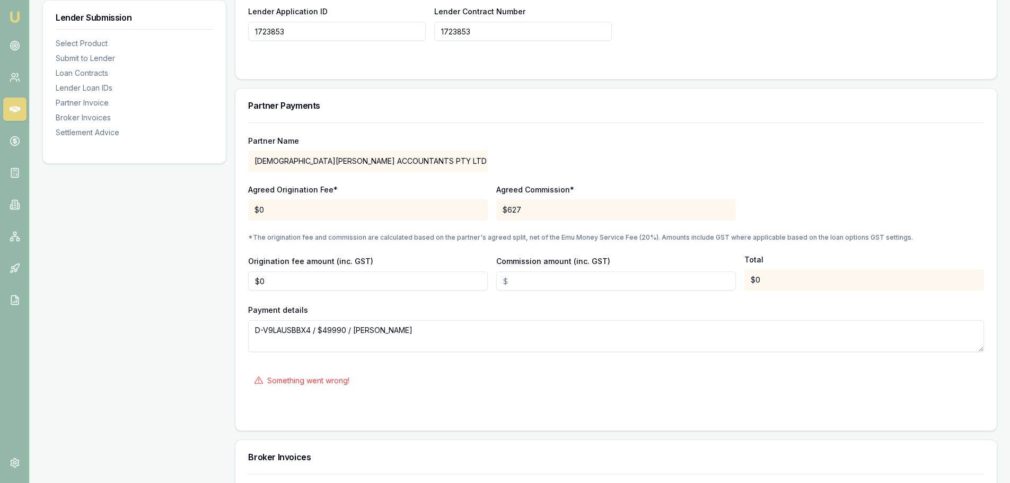
click at [516, 279] on input "Commission amount (inc. GST)" at bounding box center [616, 281] width 240 height 19
click at [516, 276] on input "Commission amount (inc. GST)" at bounding box center [616, 281] width 240 height 19
drag, startPoint x: 618, startPoint y: 355, endPoint x: 623, endPoint y: 359, distance: 6.4
click at [623, 359] on form "Partner Name CHRISTIAN FOX ACCOUNTANTS PTY LTD Agreed Origination Fee* $0 Agree…" at bounding box center [616, 270] width 736 height 295
click at [772, 327] on textarea "D-V9LAUSBBX4 / $49990 / [PERSON_NAME]" at bounding box center [616, 336] width 736 height 32
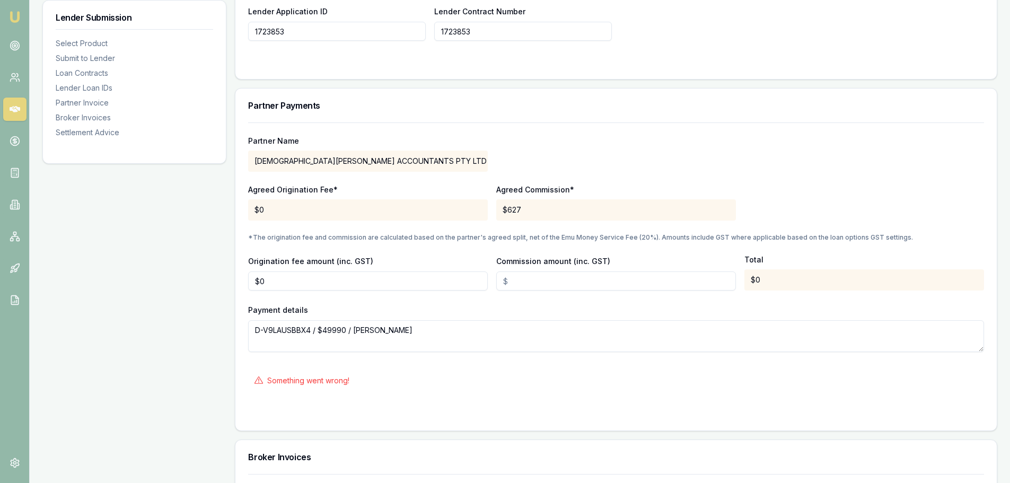
click at [555, 390] on div "Something went wrong!" at bounding box center [616, 380] width 736 height 23
click at [174, 360] on div "Lender Submission Select Product Submit to Lender Loan Contracts Lender Loan ID…" at bounding box center [134, 18] width 184 height 1618
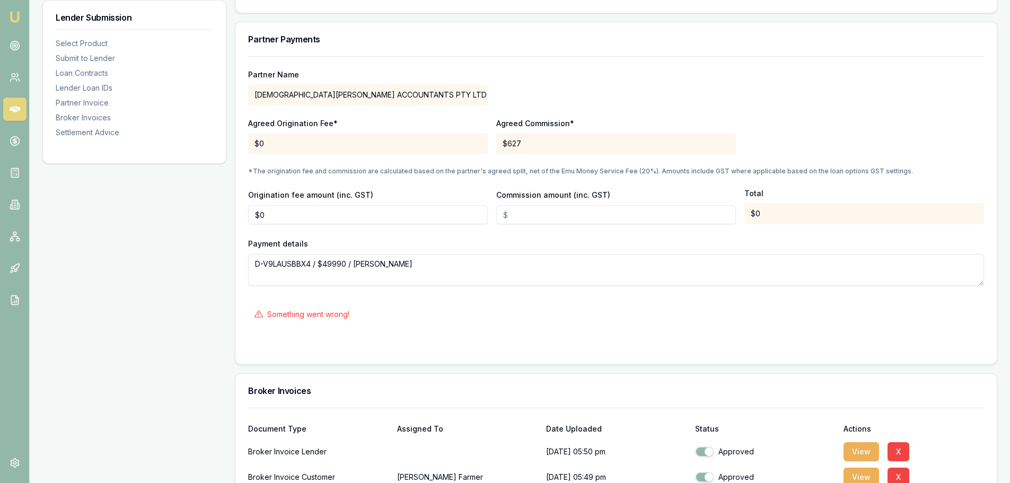
scroll to position [1114, 0]
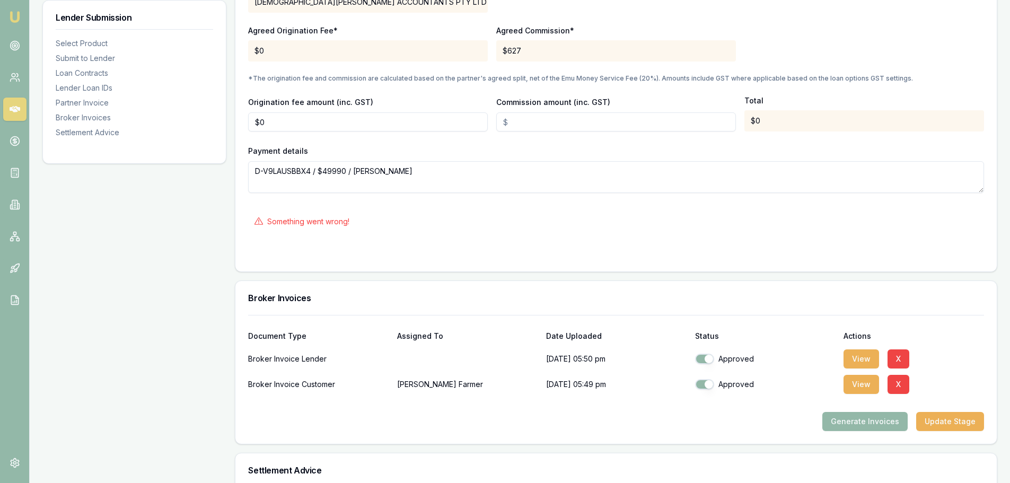
click at [675, 430] on div "Generate Invoices Update Stage" at bounding box center [616, 421] width 736 height 19
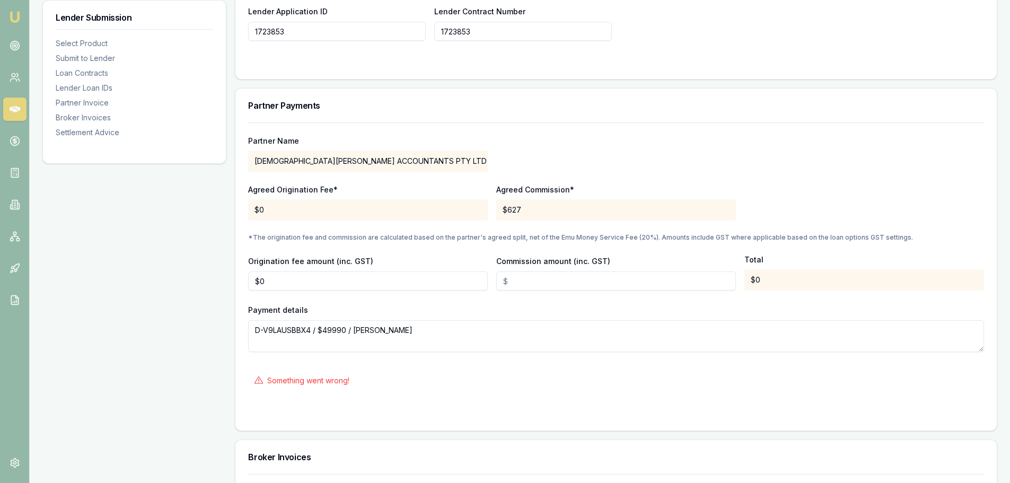
click at [766, 152] on div "Partner Name CHRISTIAN FOX ACCOUNTANTS PTY LTD" at bounding box center [616, 154] width 736 height 36
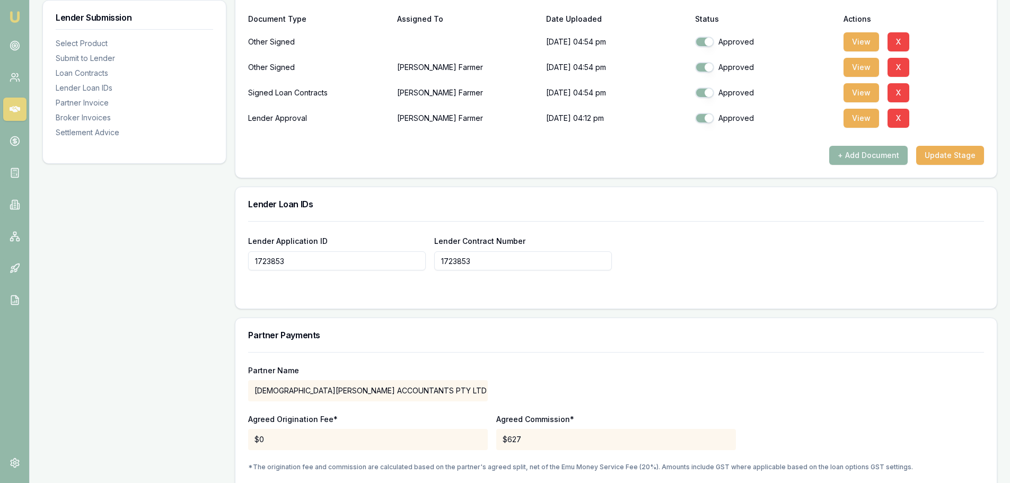
scroll to position [689, 0]
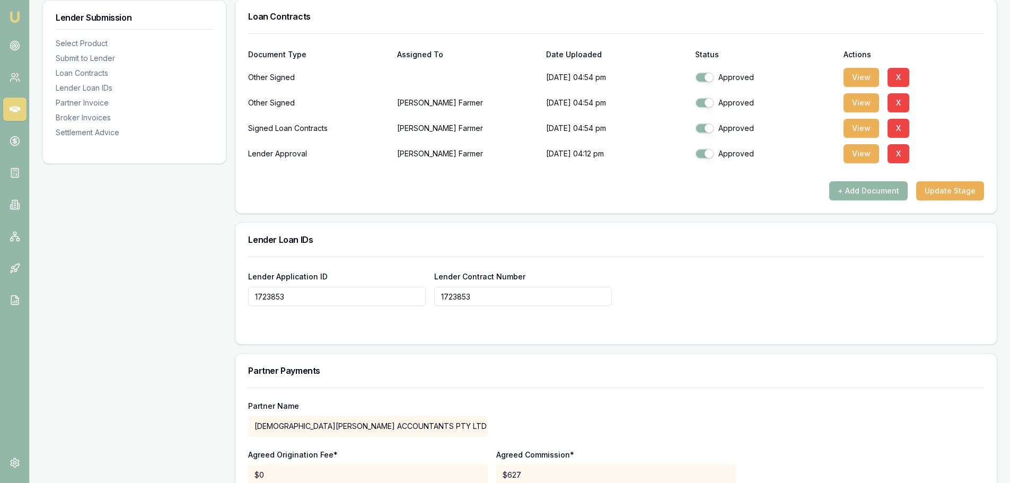
click at [90, 330] on div "Lender Submission Select Product Submit to Lender Loan Contracts Lender Loan ID…" at bounding box center [134, 283] width 184 height 1618
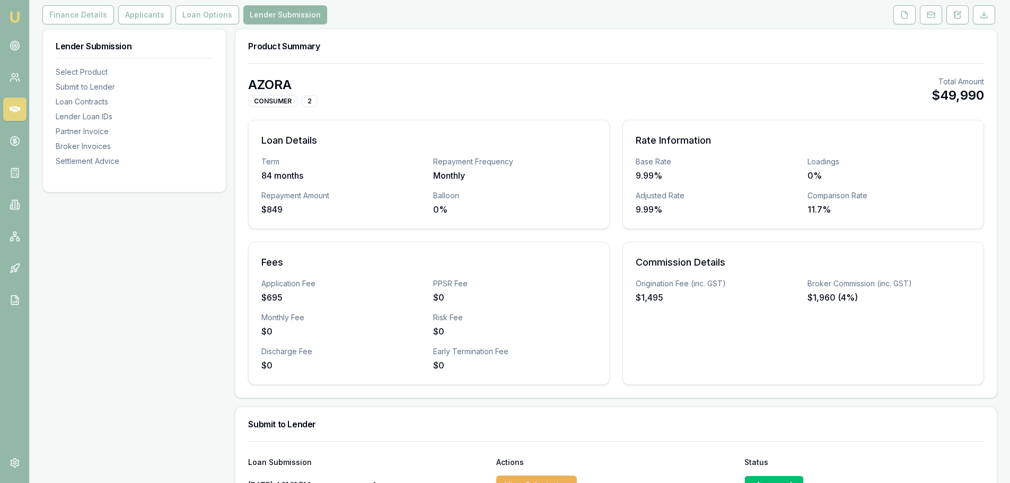
scroll to position [53, 0]
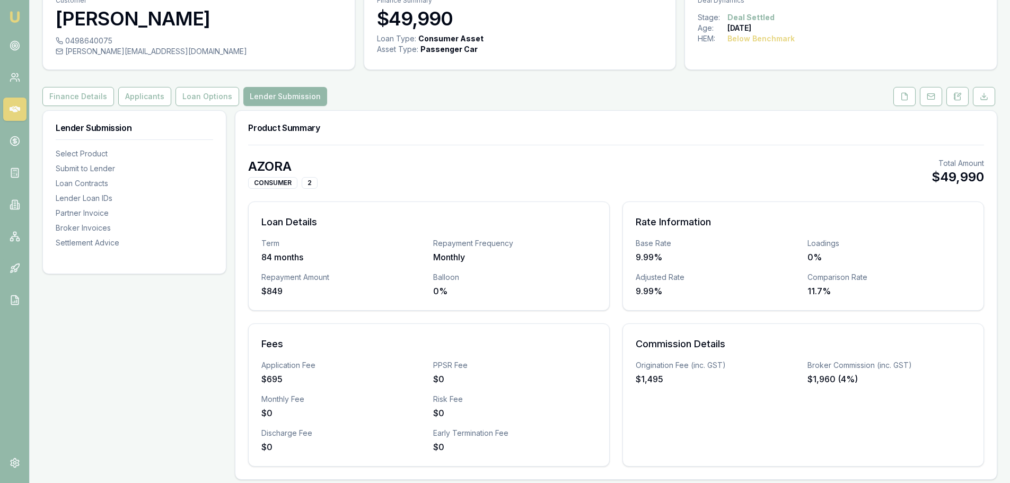
click at [343, 102] on div "Finance Details Applicants Loan Options Lender Submission" at bounding box center [519, 96] width 955 height 19
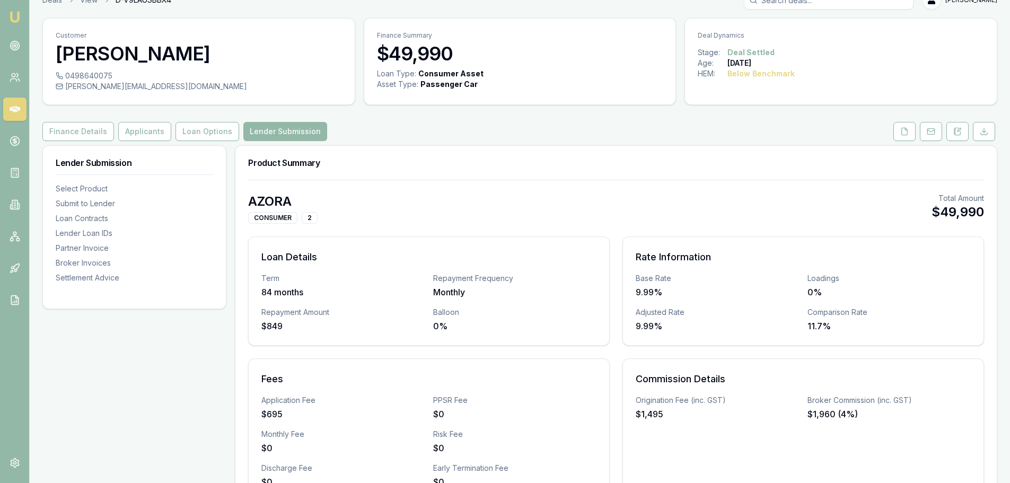
scroll to position [0, 0]
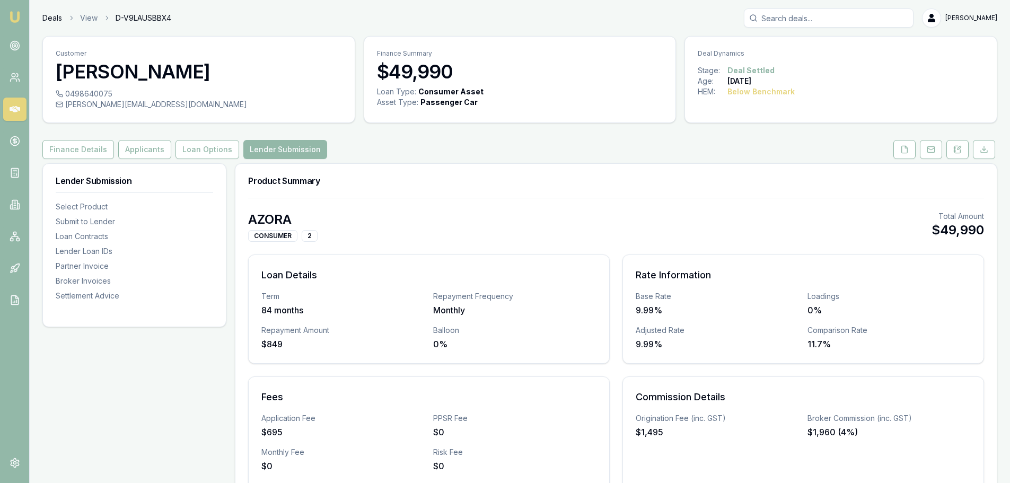
click at [54, 16] on link "Deals" at bounding box center [52, 18] width 20 height 11
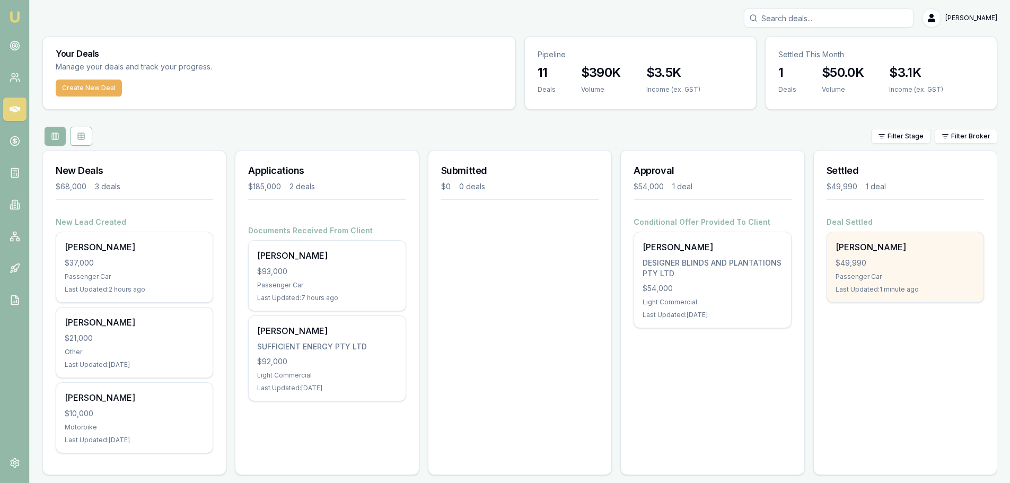
click at [911, 266] on div "$49,990" at bounding box center [905, 263] width 139 height 11
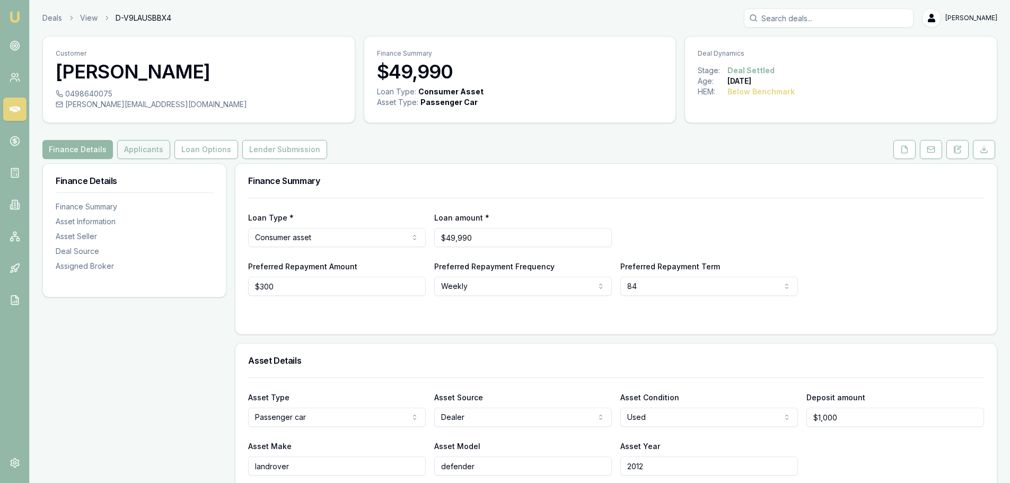
click at [144, 150] on button "Applicants" at bounding box center [143, 149] width 53 height 19
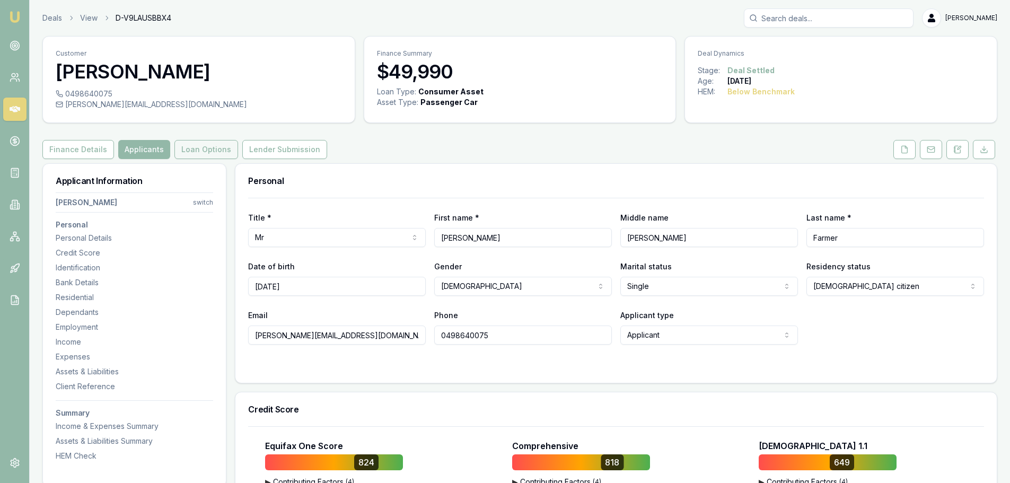
click at [197, 147] on button "Loan Options" at bounding box center [206, 149] width 64 height 19
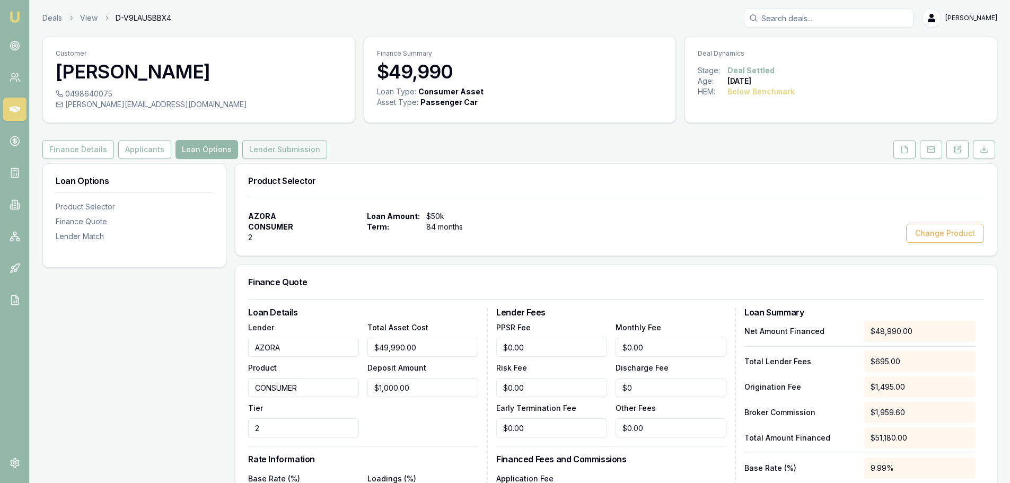
click at [287, 147] on button "Lender Submission" at bounding box center [284, 149] width 85 height 19
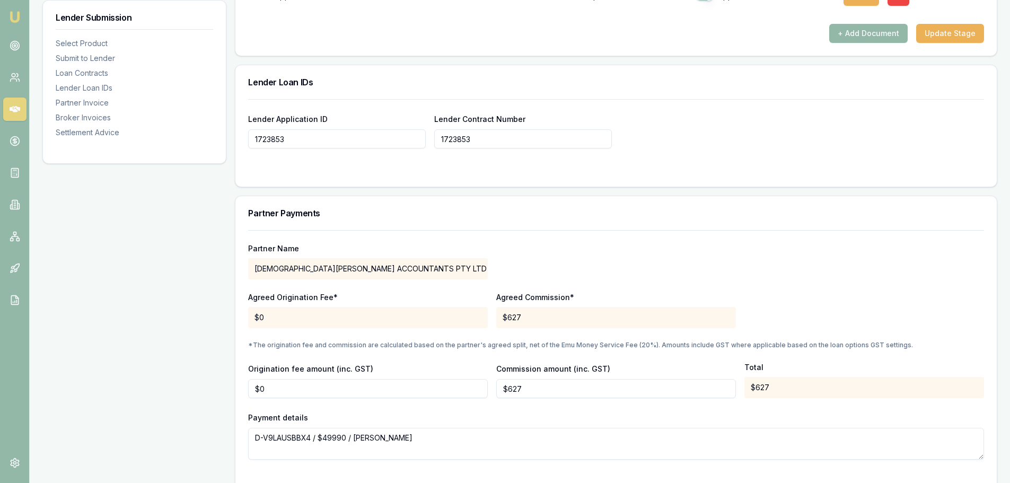
scroll to position [955, 0]
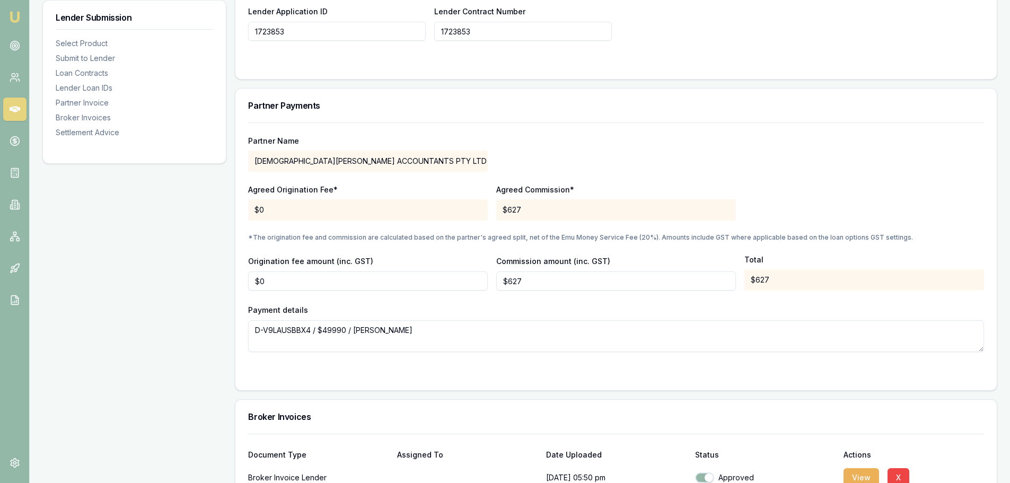
click at [532, 206] on div "$627" at bounding box center [616, 209] width 240 height 21
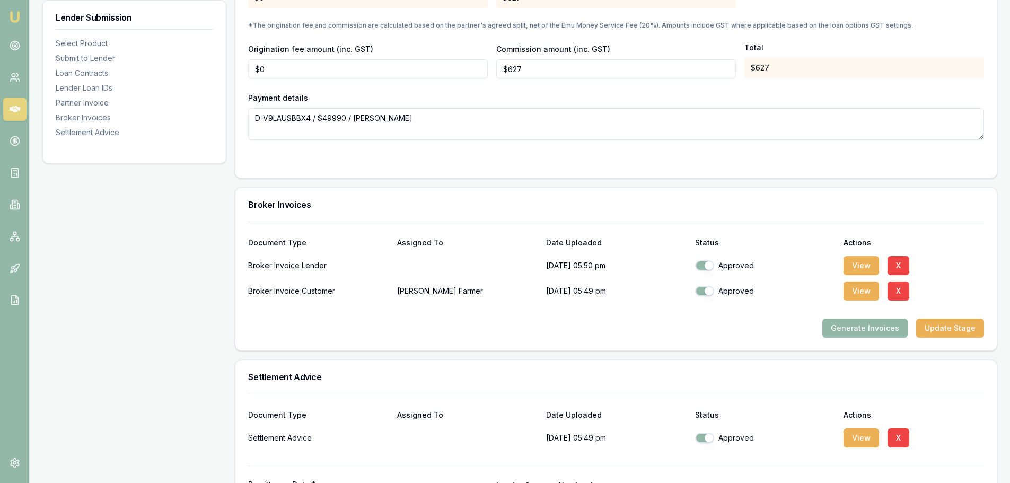
scroll to position [1266, 0]
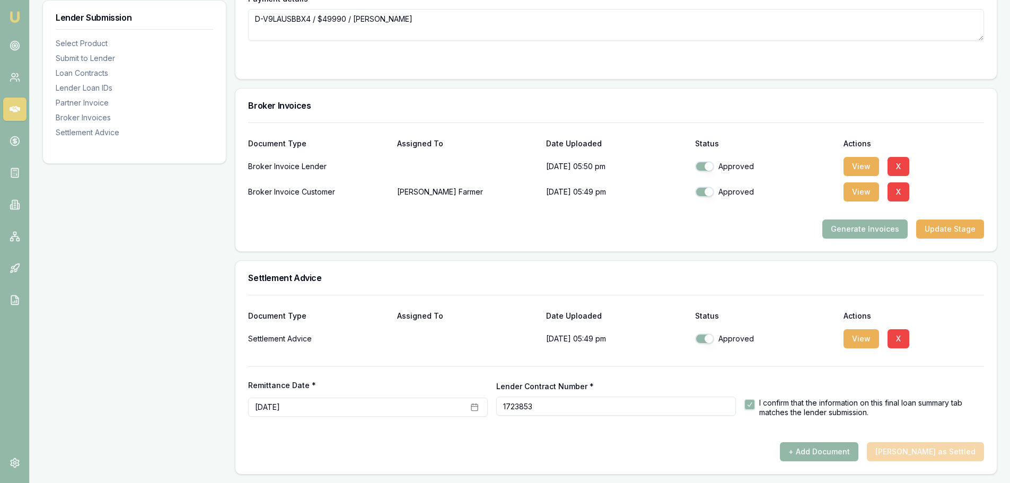
click at [916, 449] on div "+ Add Document [PERSON_NAME] as Settled" at bounding box center [616, 451] width 736 height 19
